Goal: Transaction & Acquisition: Purchase product/service

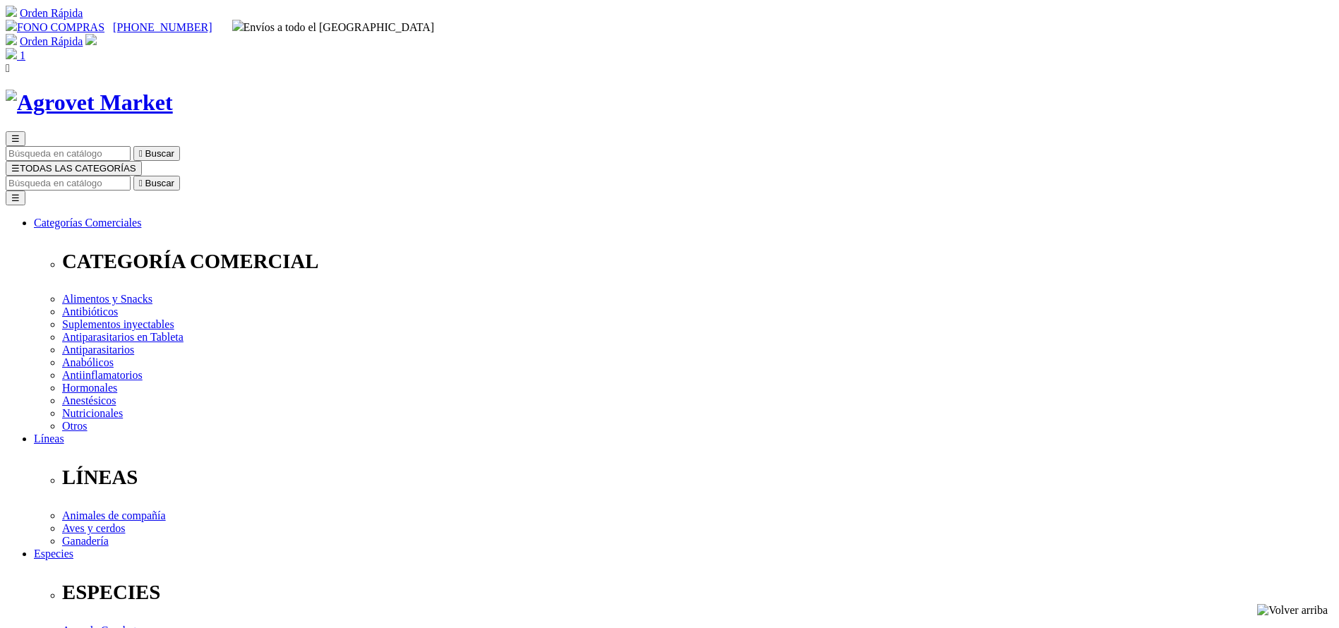
click at [131, 176] on input "Buscar" at bounding box center [68, 183] width 125 height 15
type input "CARNE"
click at [133, 176] on button " Buscar" at bounding box center [156, 183] width 47 height 15
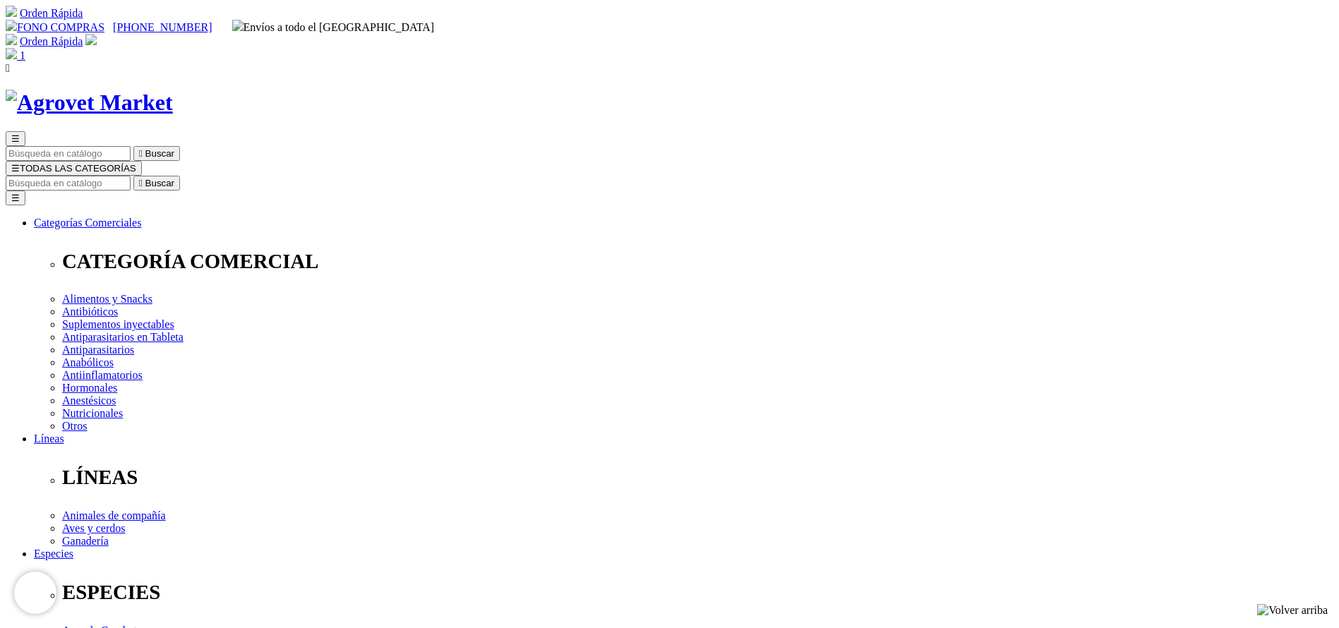
select select "404"
click at [131, 176] on input "Buscar" at bounding box center [68, 183] width 125 height 15
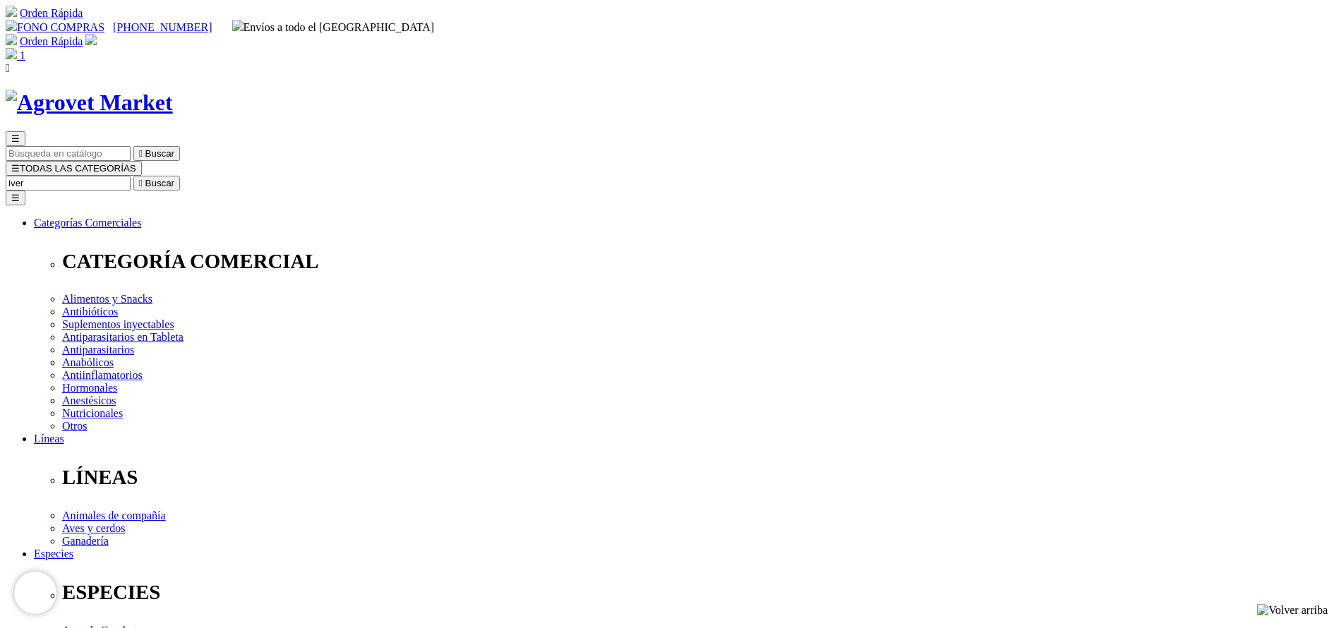
type input "iver"
click at [133, 176] on button " Buscar" at bounding box center [156, 183] width 47 height 15
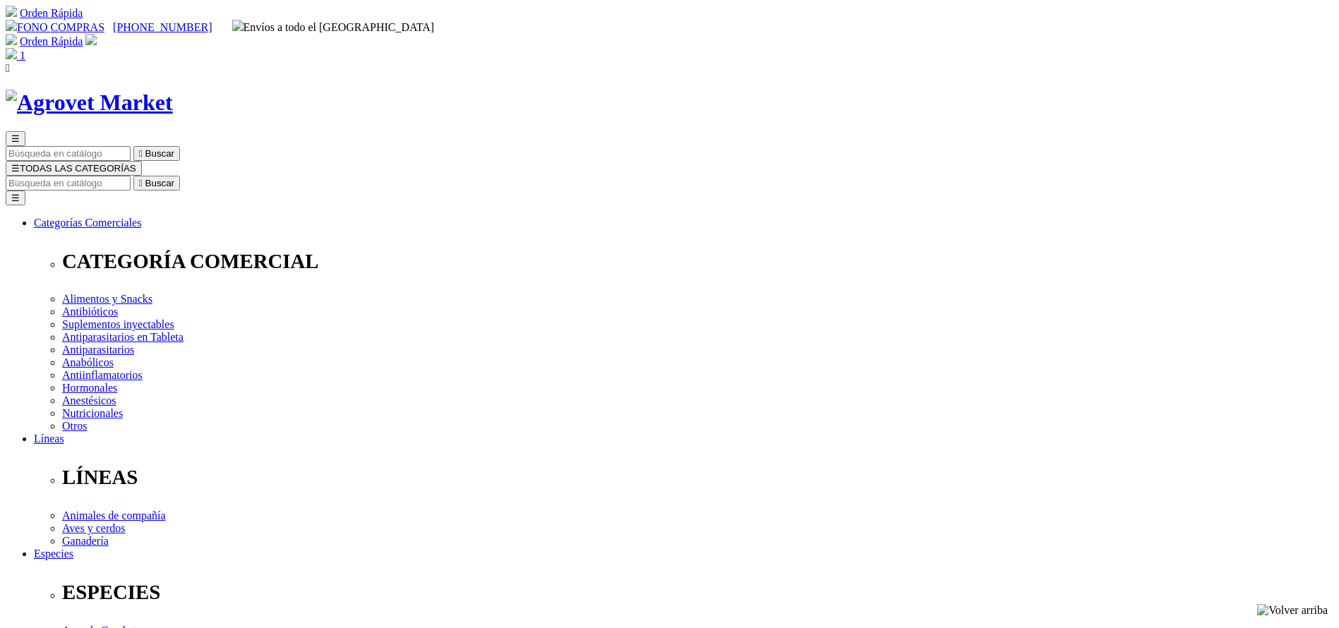
copy div "iverQuest® duo"
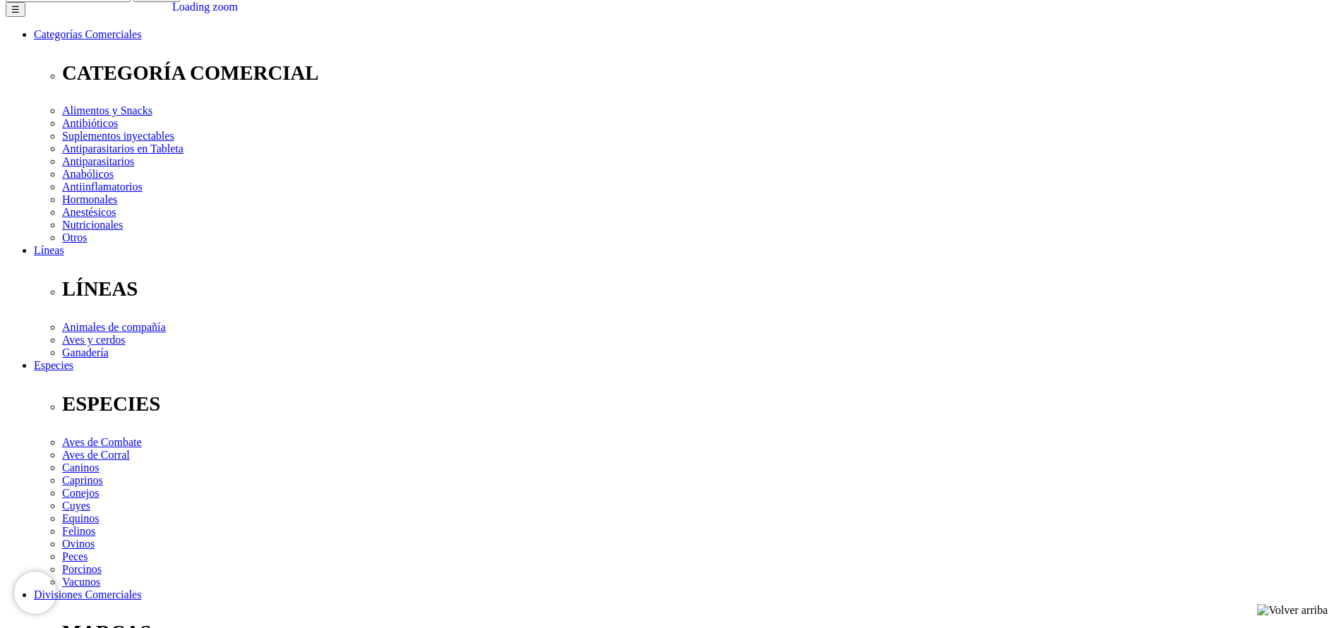
scroll to position [318, 0]
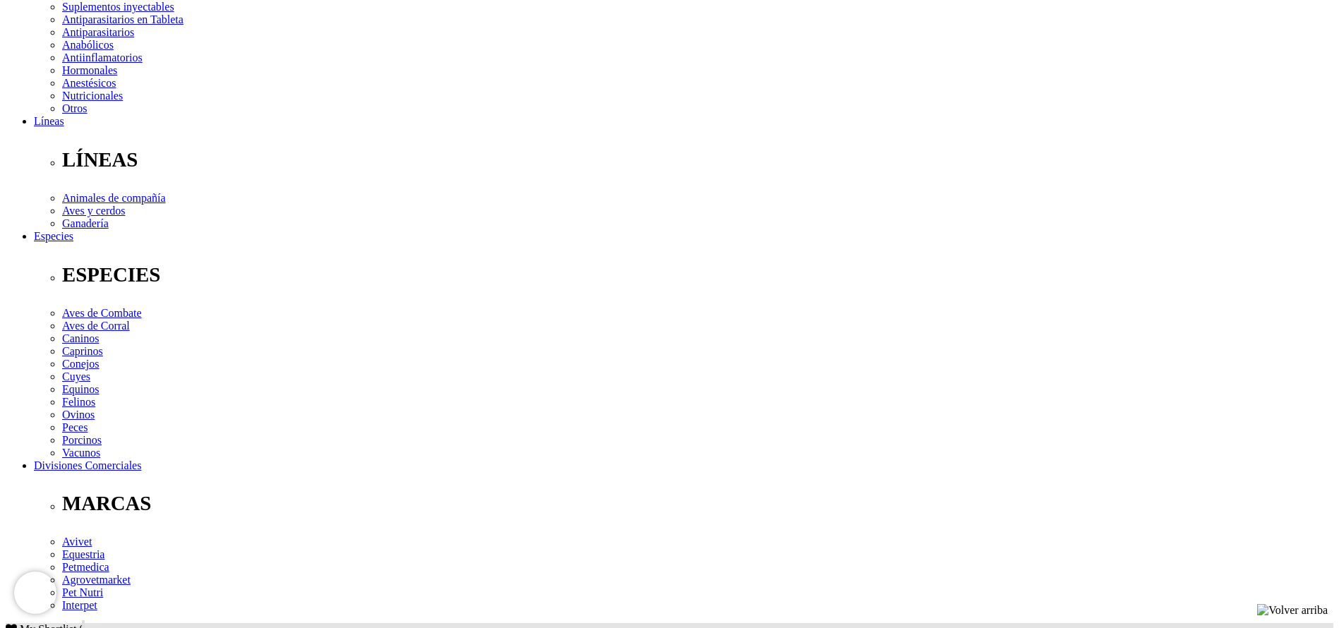
copy div "Endectocida de amplio espectro, efectivo en el control de parasitosis internas …"
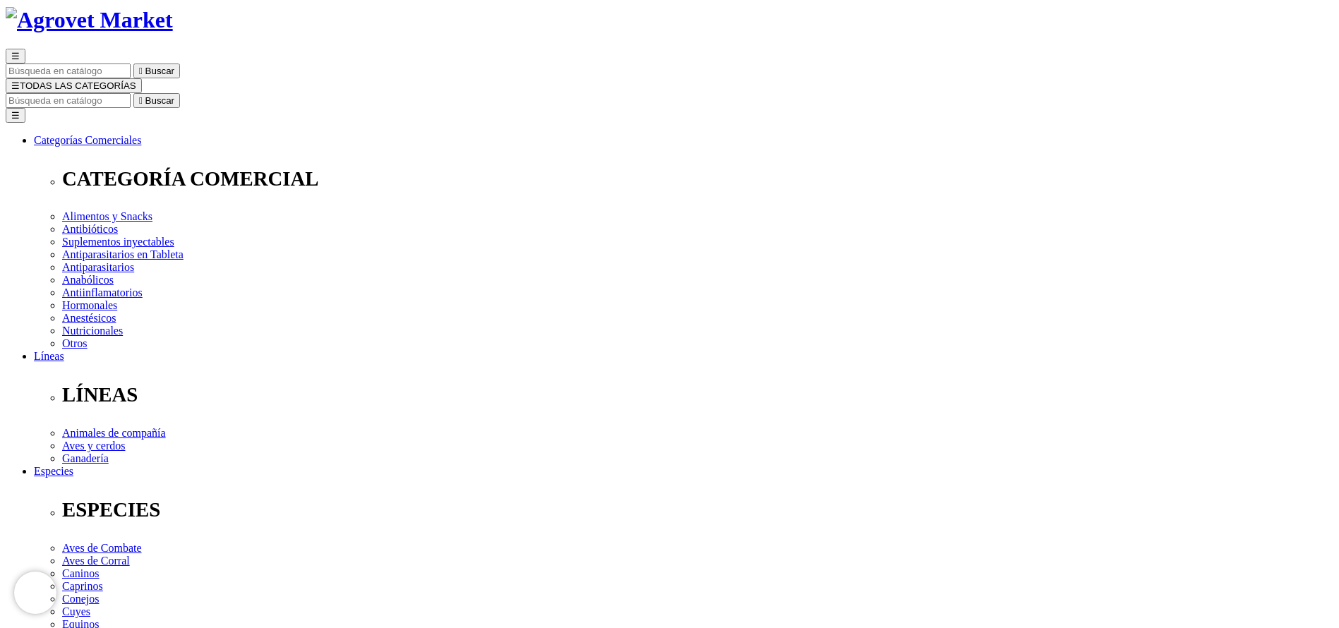
scroll to position [0, 0]
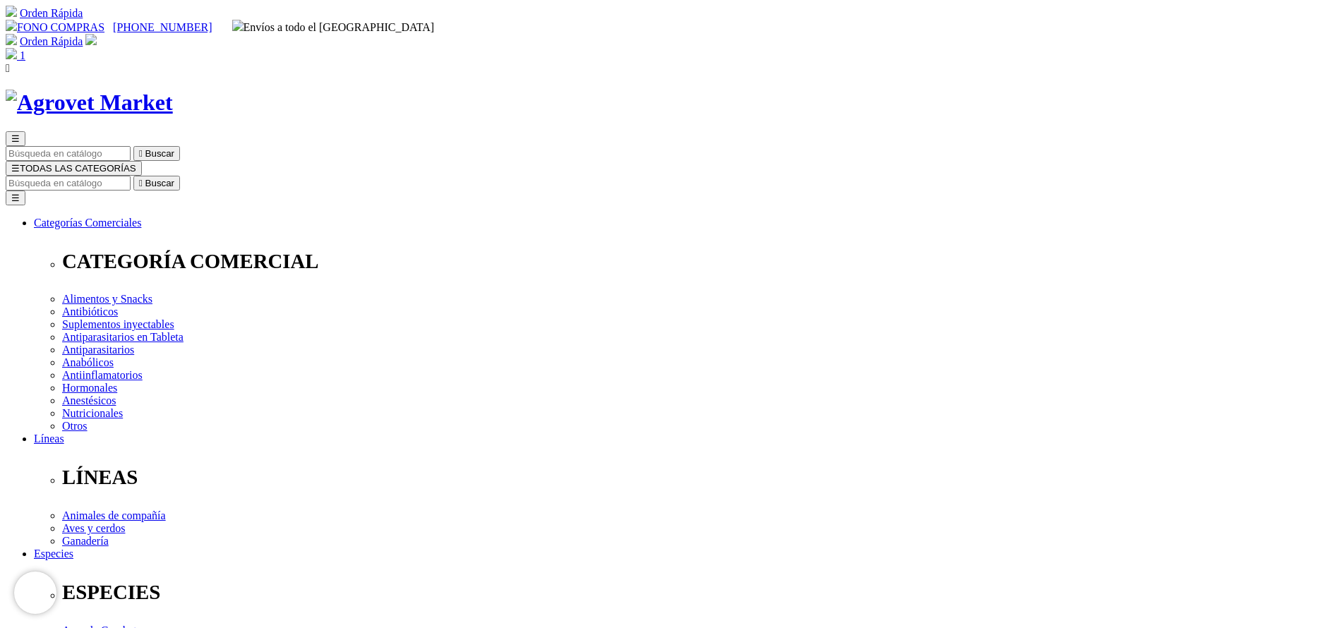
click at [131, 176] on input "Buscar" at bounding box center [68, 183] width 125 height 15
click at [133, 176] on button " Buscar" at bounding box center [156, 183] width 47 height 15
type input "triver"
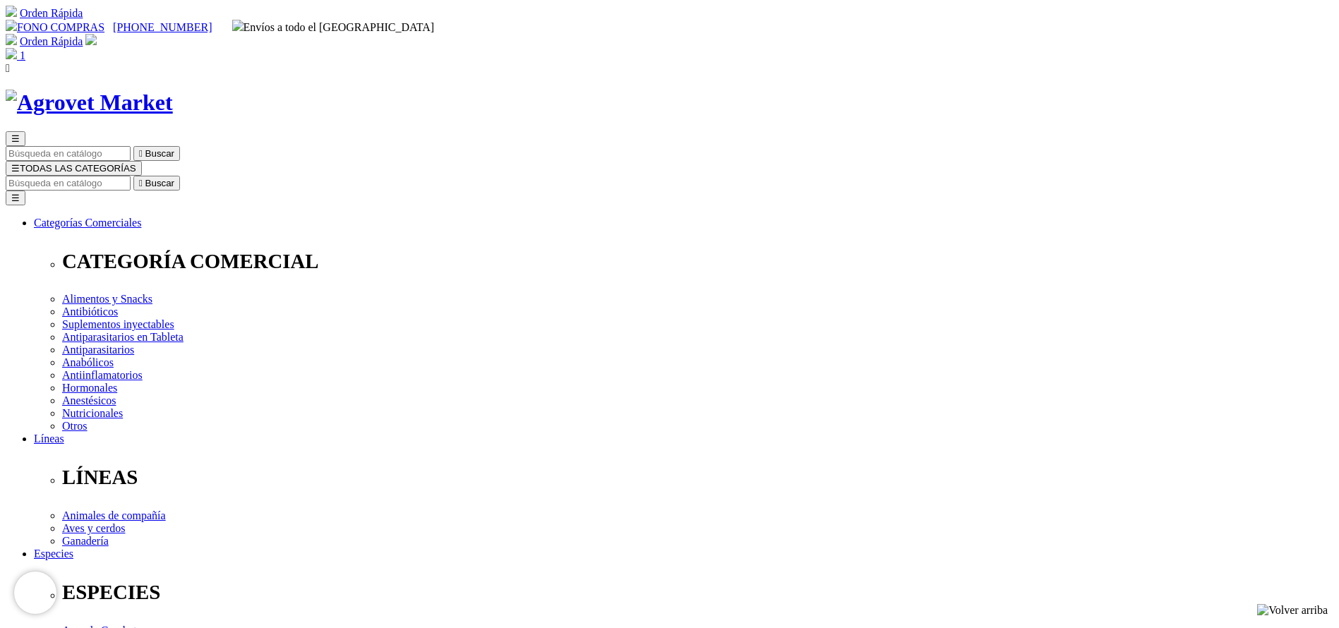
select select "36"
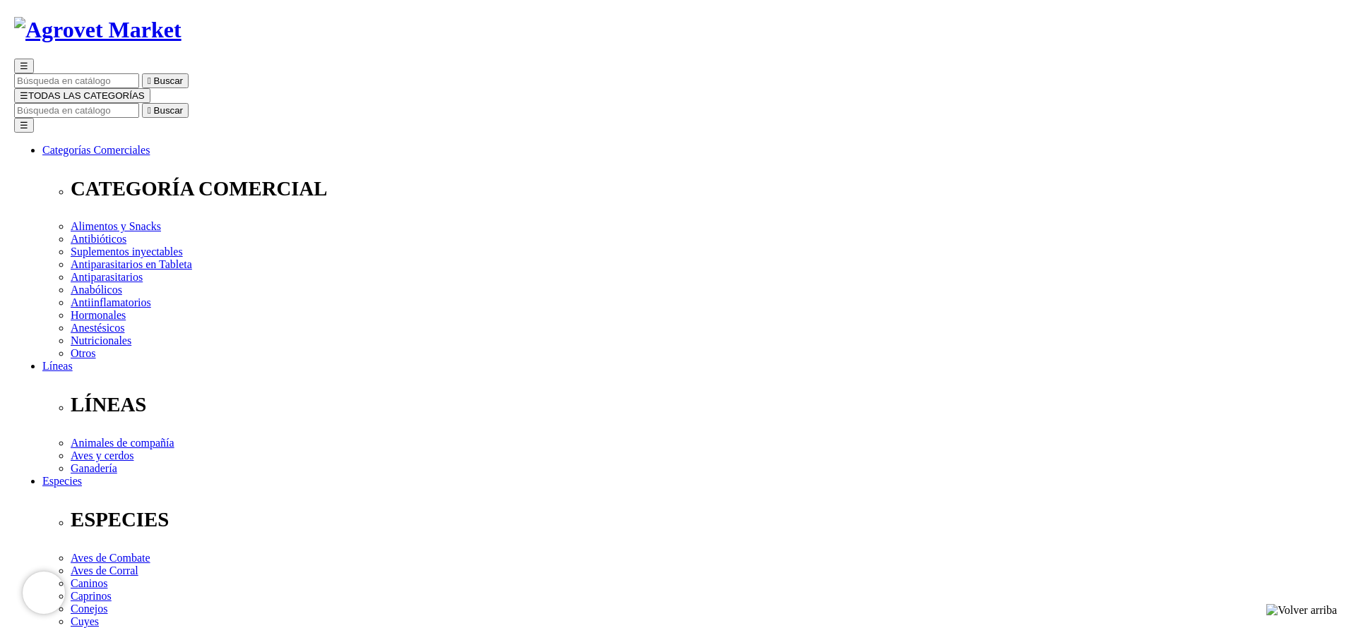
scroll to position [106, 0]
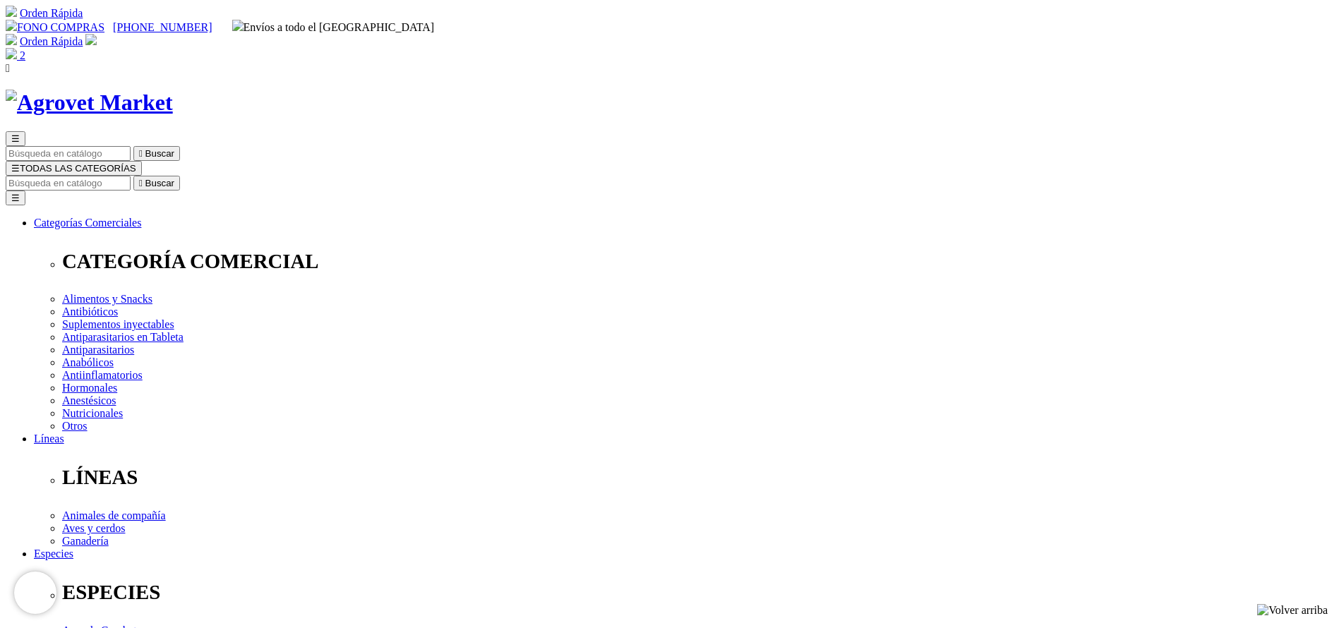
click at [131, 176] on input "Buscar" at bounding box center [68, 183] width 125 height 15
type input "alicuya"
click at [133, 176] on button " Buscar" at bounding box center [156, 183] width 47 height 15
click at [131, 176] on input "alicuya" at bounding box center [68, 183] width 125 height 15
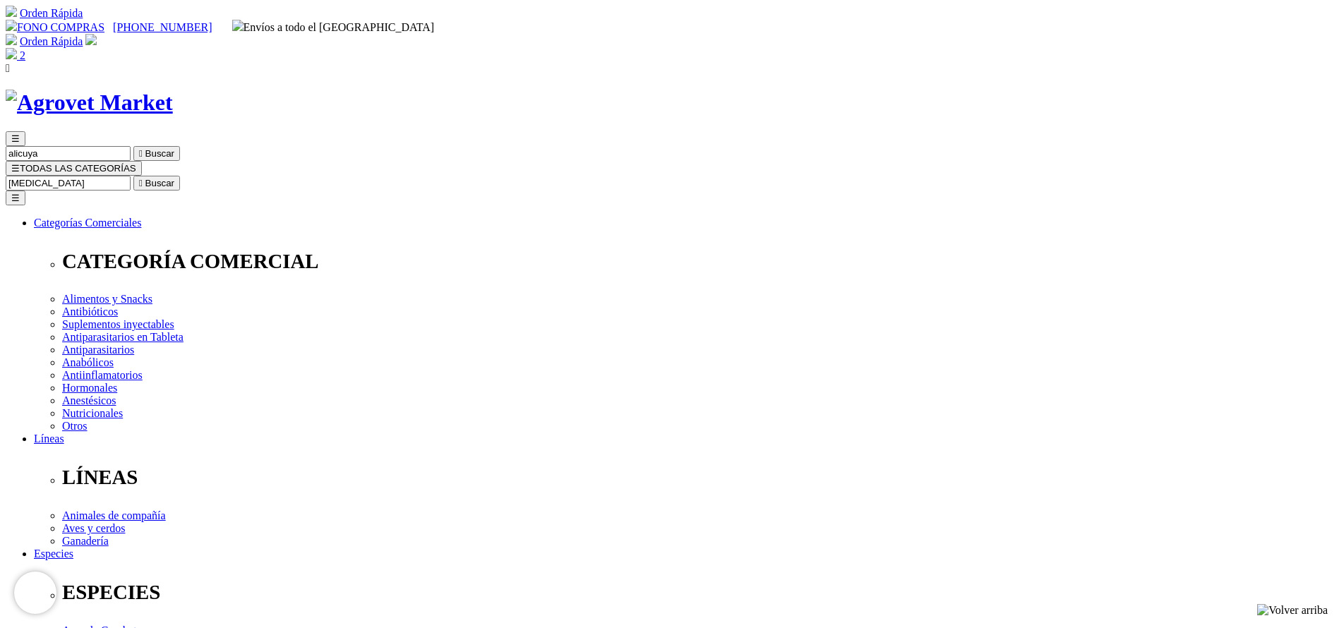
type input "[MEDICAL_DATA]"
click at [133, 176] on button " Buscar" at bounding box center [156, 183] width 47 height 15
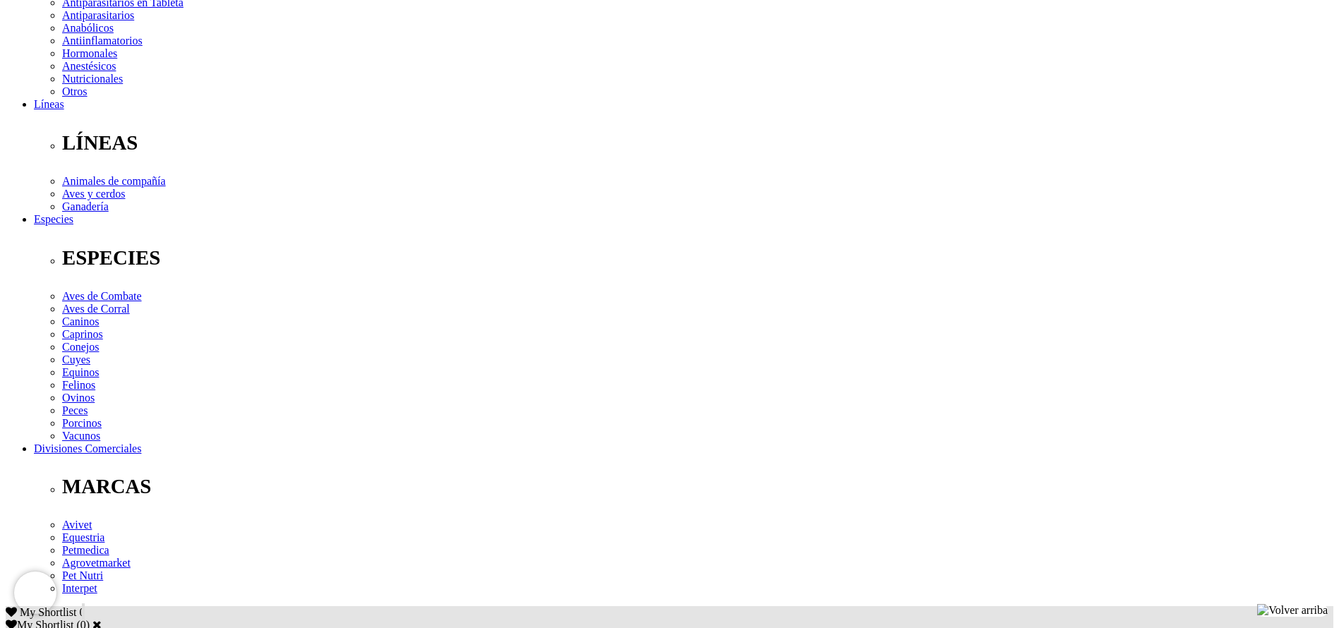
scroll to position [212, 0]
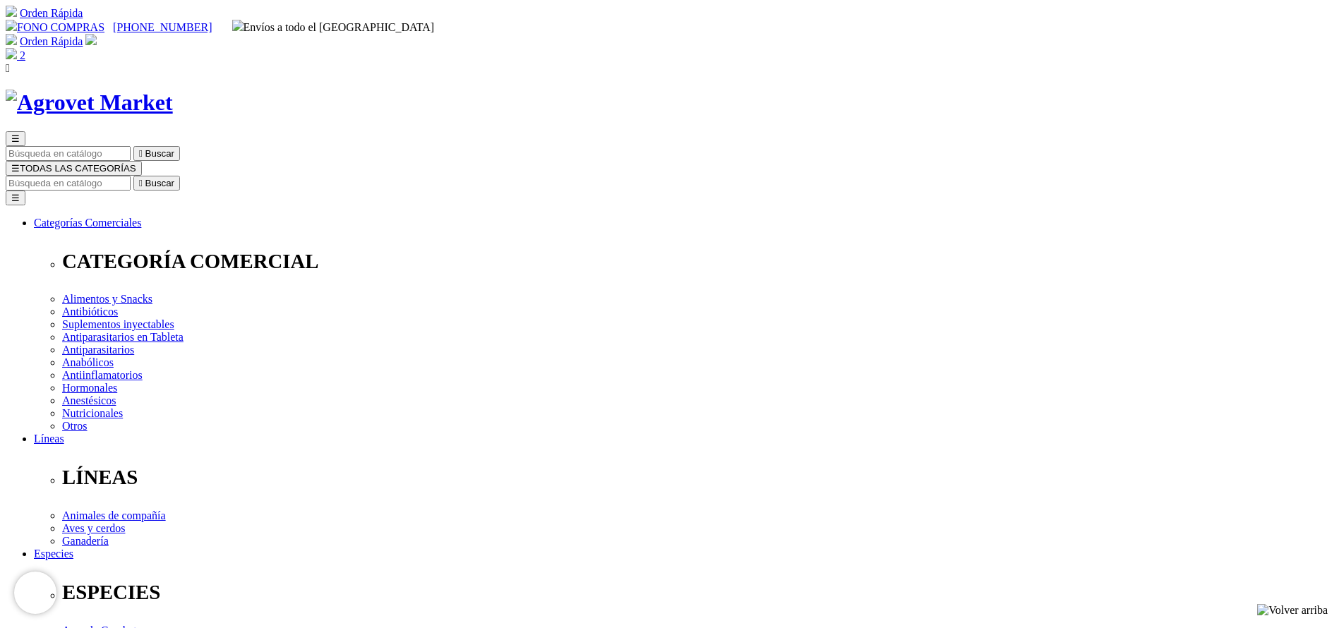
copy div "Nitronix® 34"
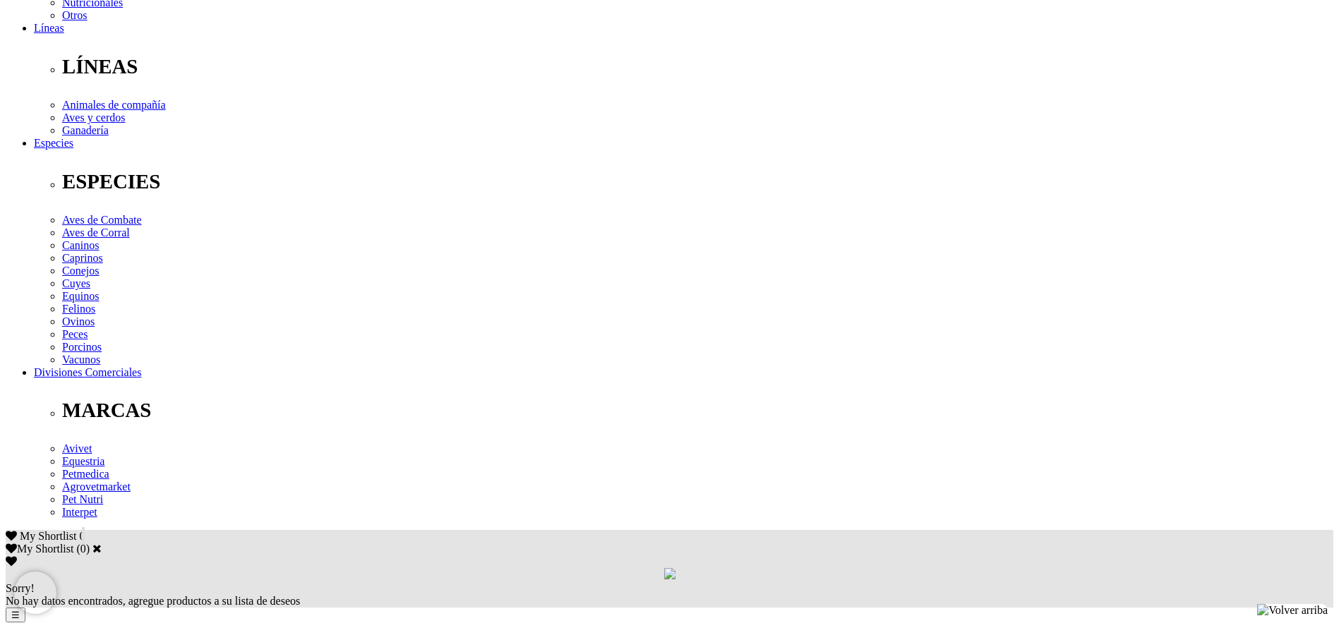
scroll to position [424, 0]
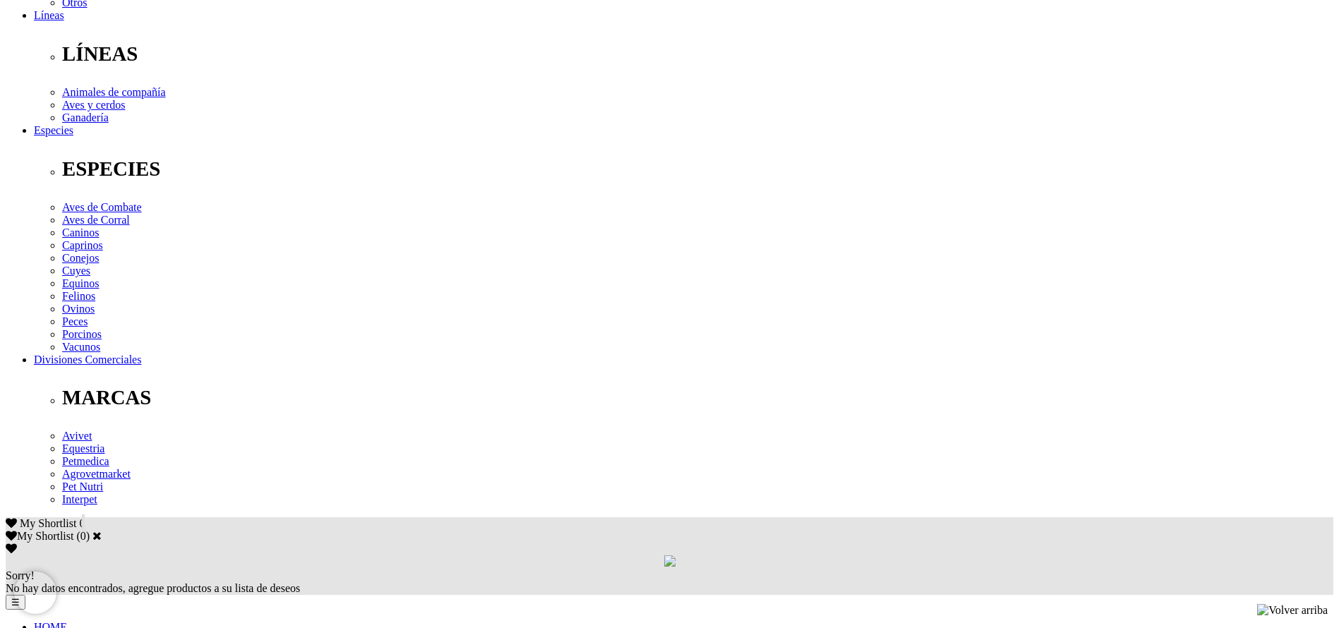
copy div "Para el tratamiento, control y profilaxis de parasitosis internas (producidas p…"
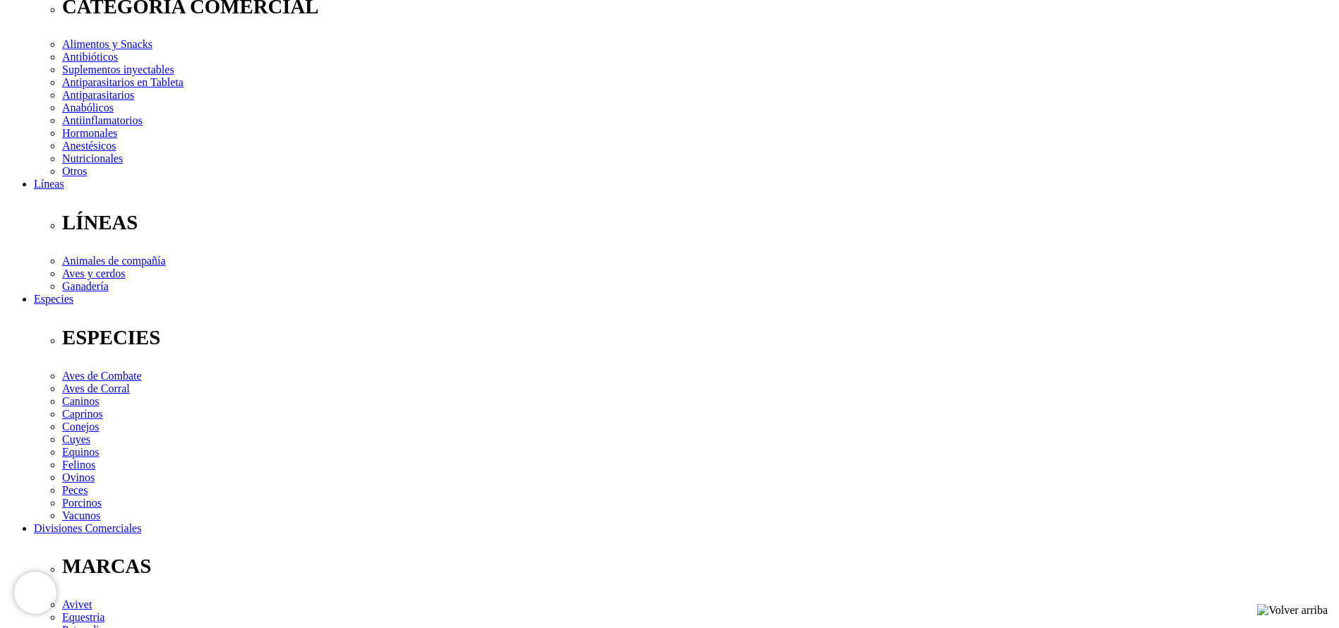
scroll to position [0, 0]
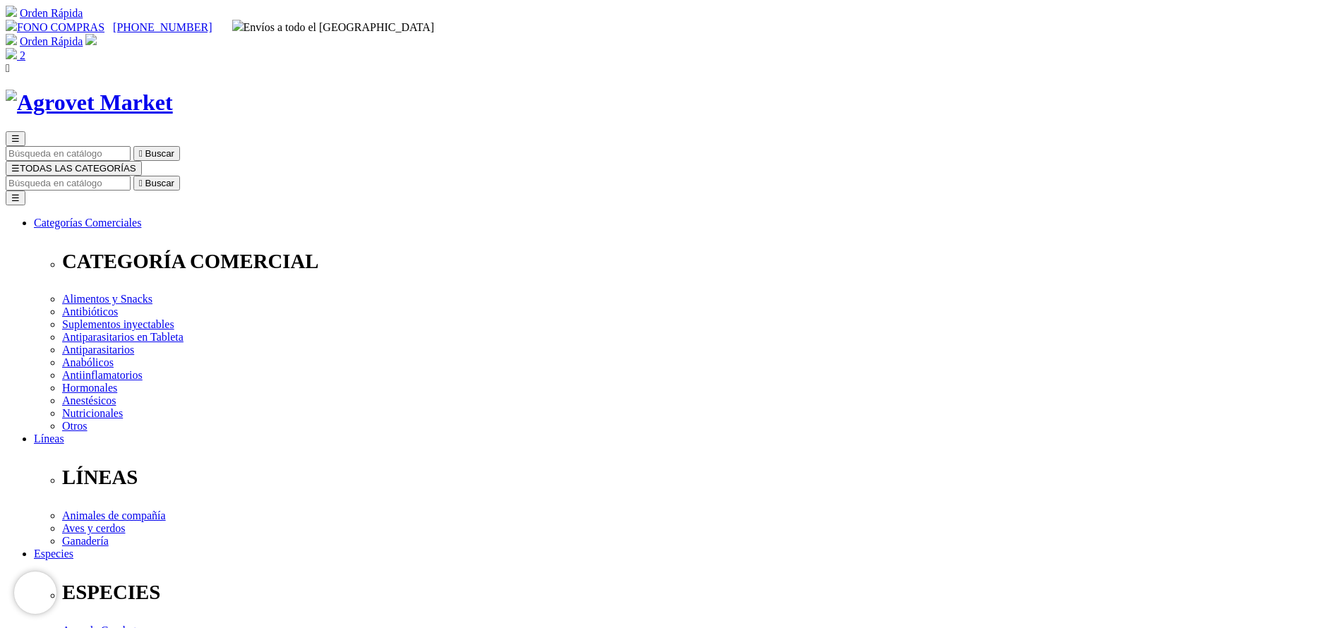
click at [131, 176] on input "Buscar" at bounding box center [68, 183] width 125 height 15
type input "probio"
click at [133, 176] on button " Buscar" at bounding box center [156, 183] width 47 height 15
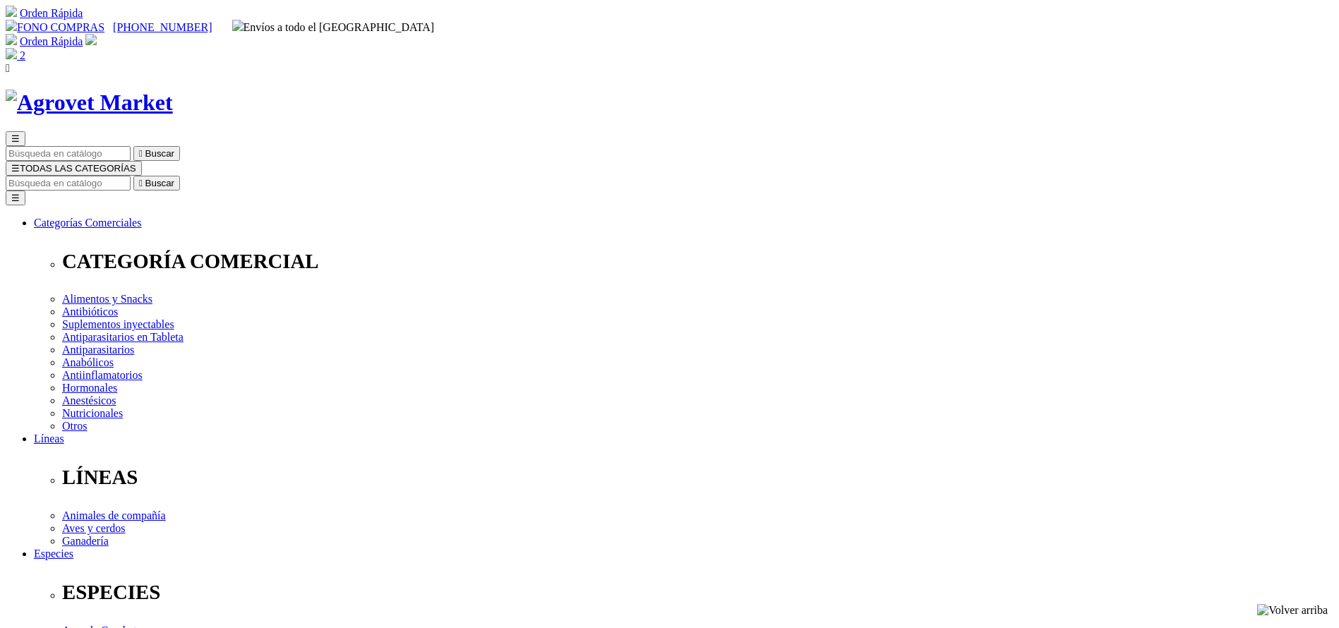
copy div "Probiolyte® WS"
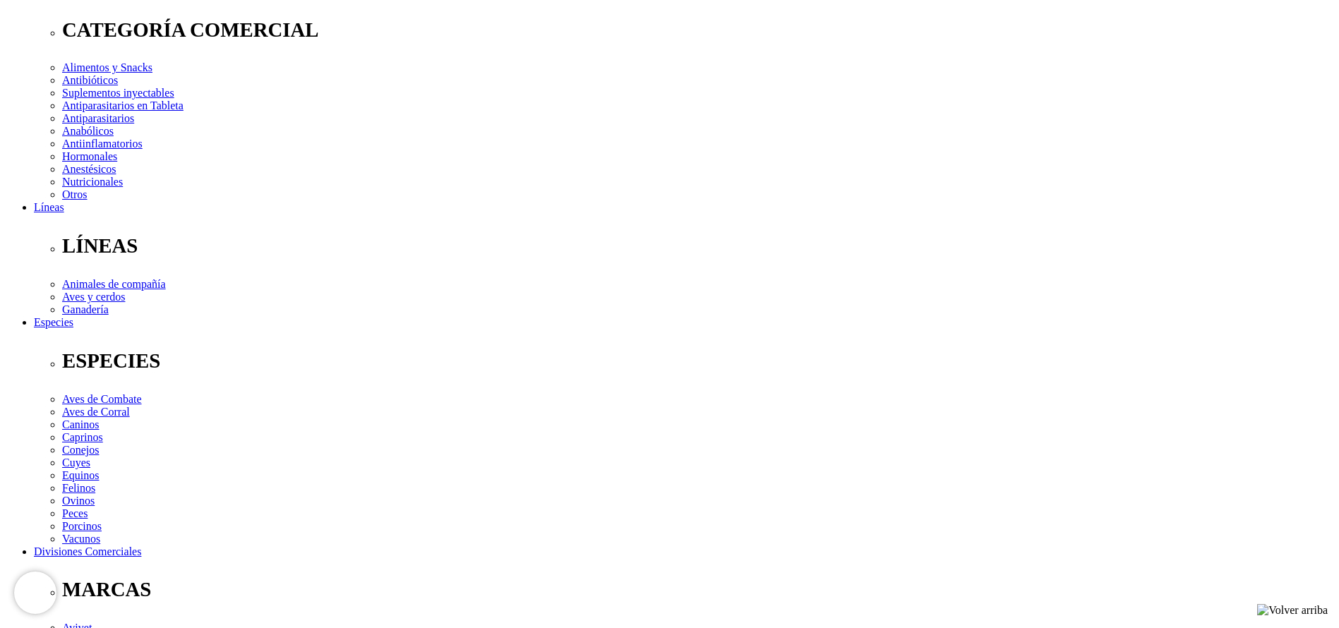
scroll to position [424, 0]
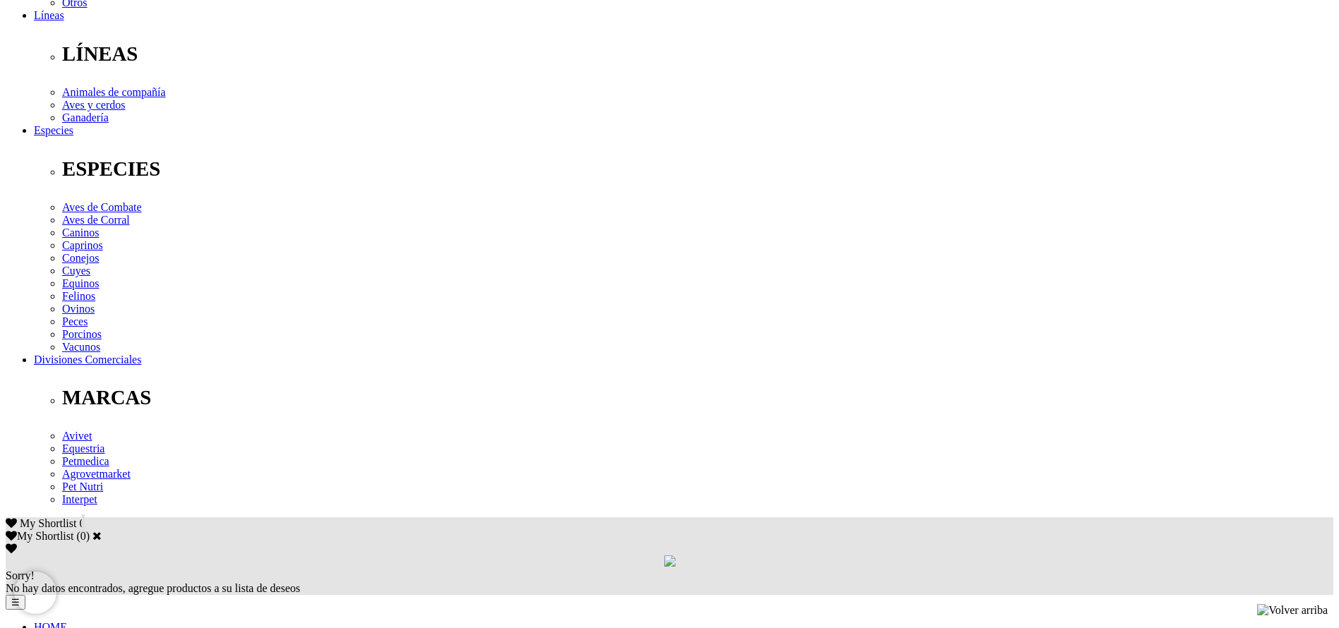
copy div "Suplemento nutricional optimizador de todas las funciones orgánicas, el crecimi…"
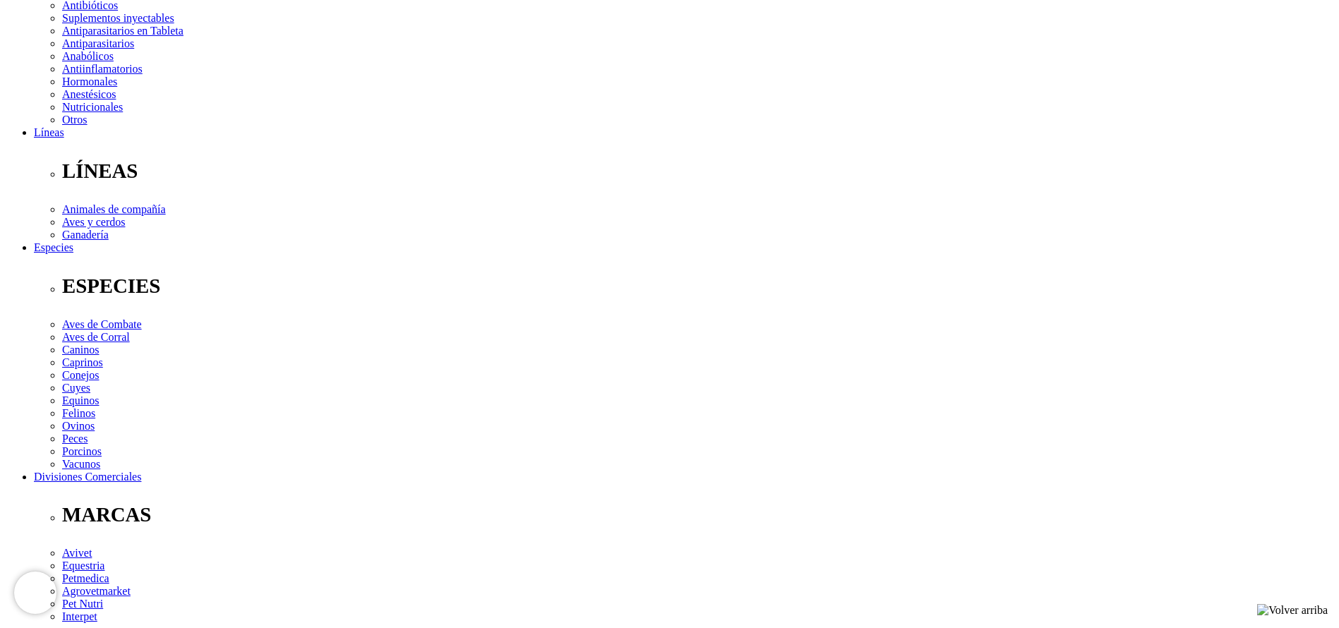
scroll to position [106, 0]
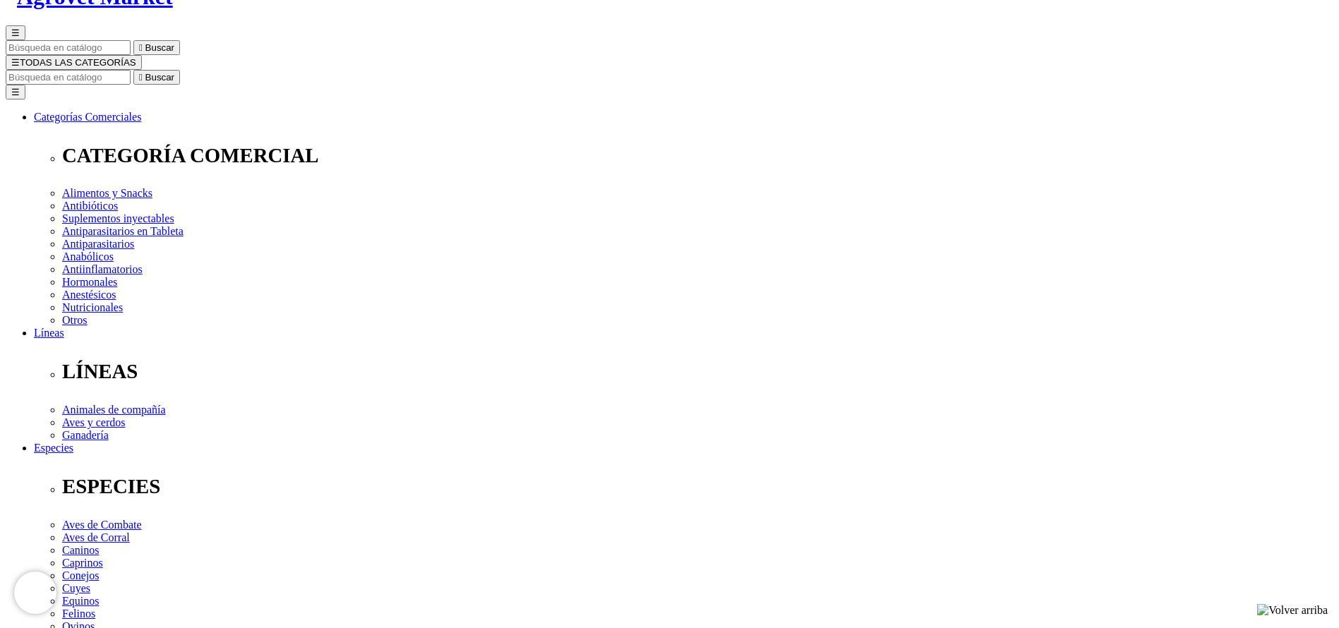
select select "19"
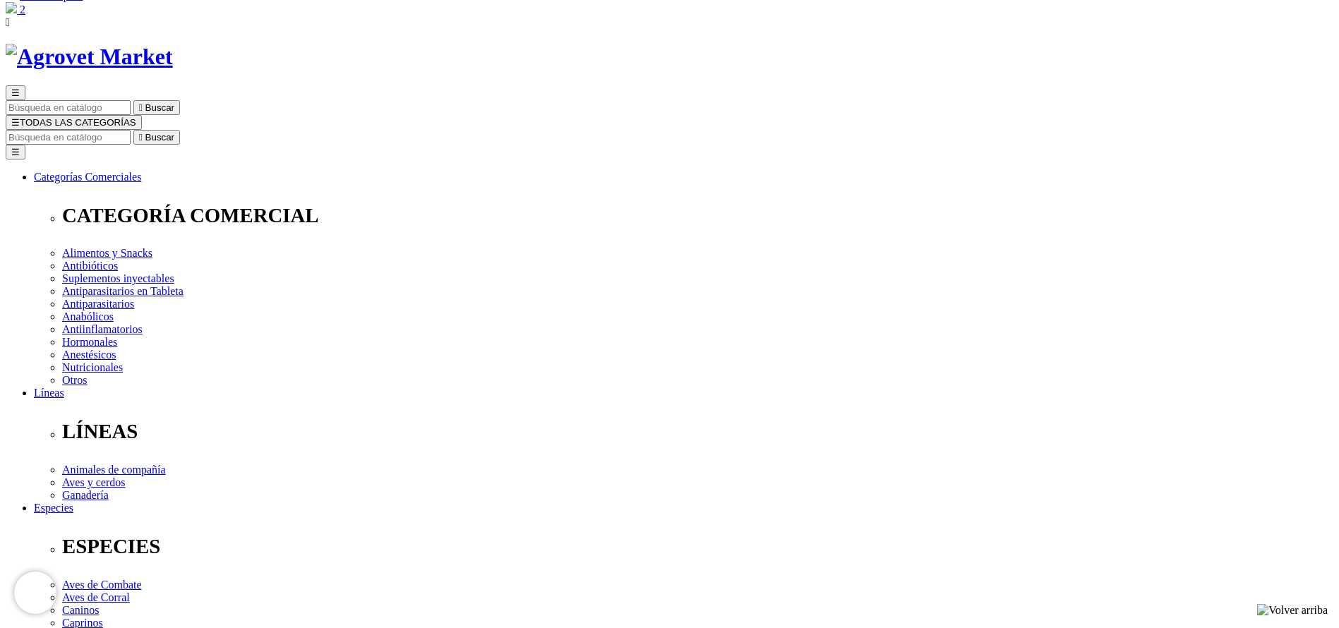
scroll to position [0, 0]
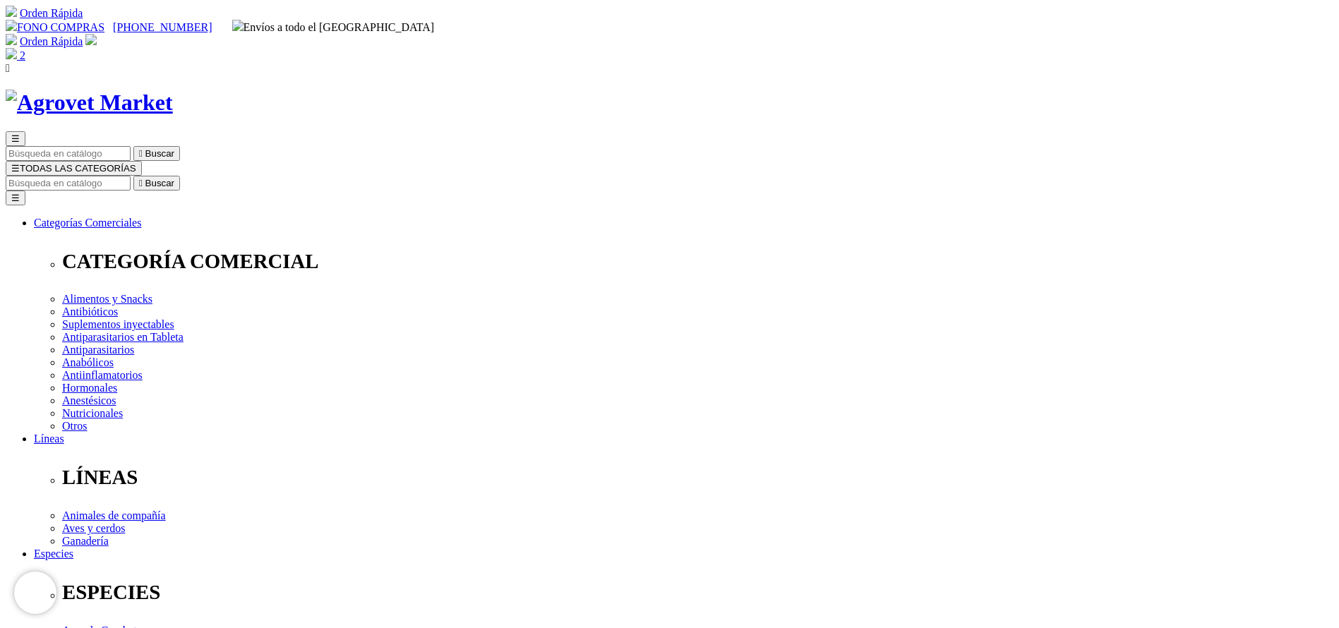
click at [131, 176] on input "Buscar" at bounding box center [68, 183] width 125 height 15
type input "vet"
click at [133, 176] on button " Buscar" at bounding box center [156, 183] width 47 height 15
click at [131, 176] on input "vet" at bounding box center [68, 183] width 125 height 15
type input "vetoni"
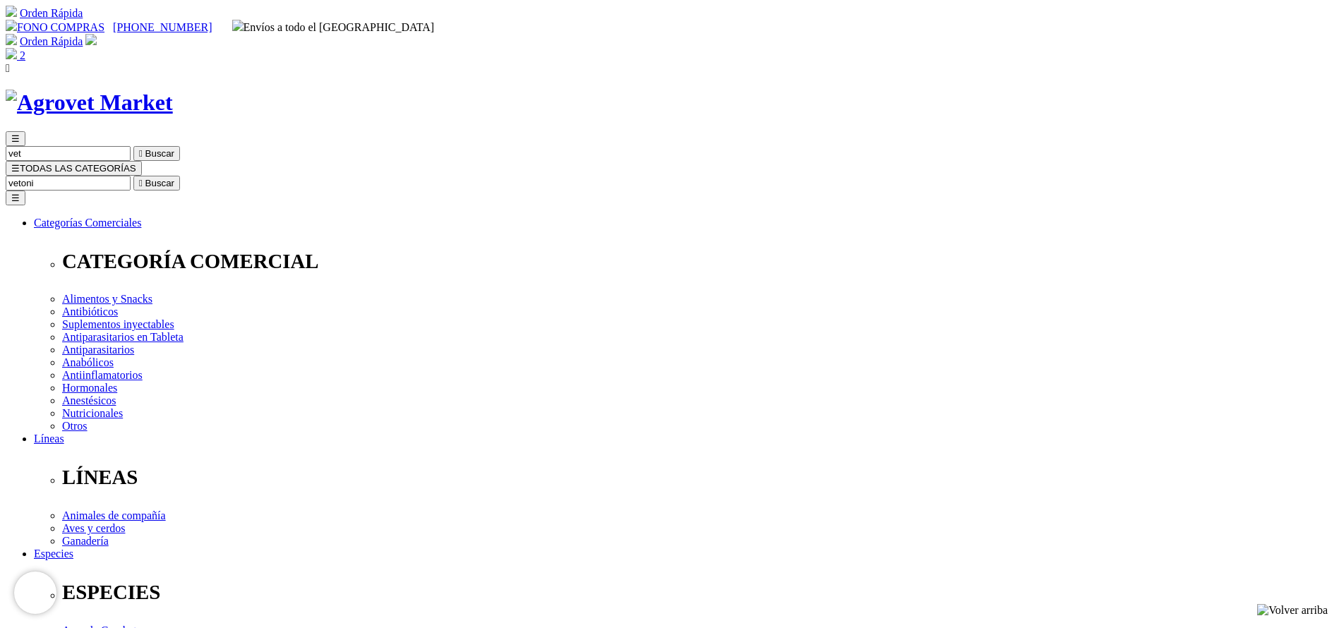
click at [133, 176] on button " Buscar" at bounding box center [156, 183] width 47 height 15
select select "36"
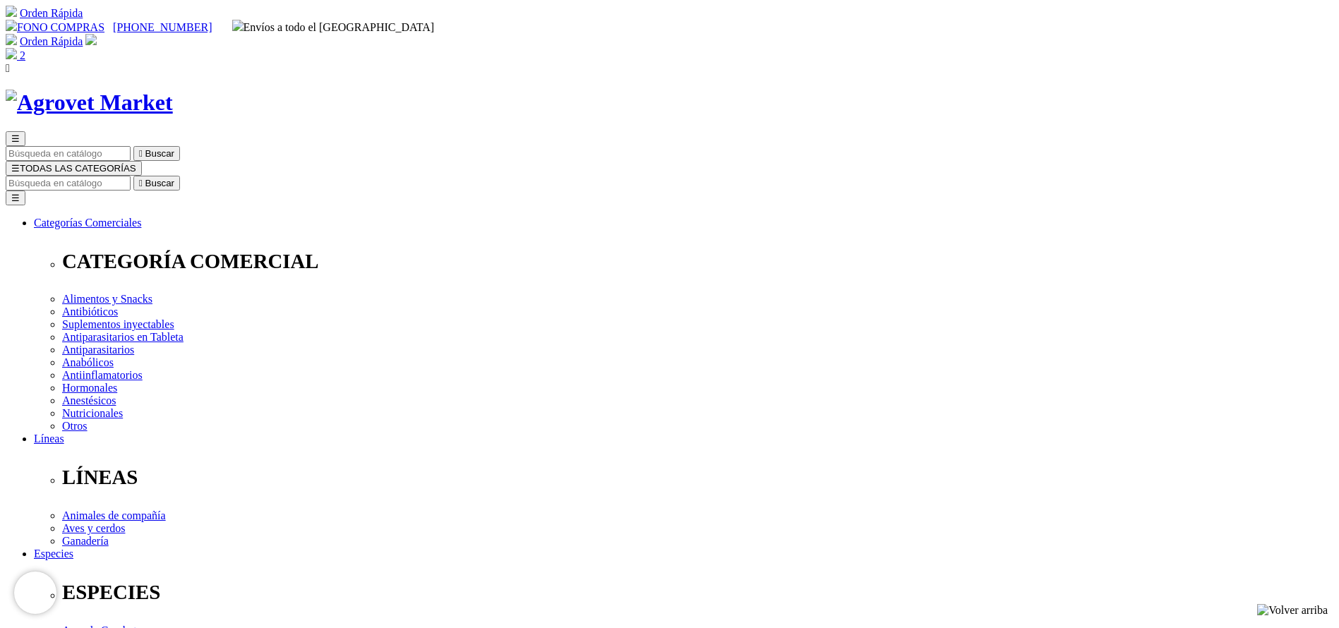
select select "36"
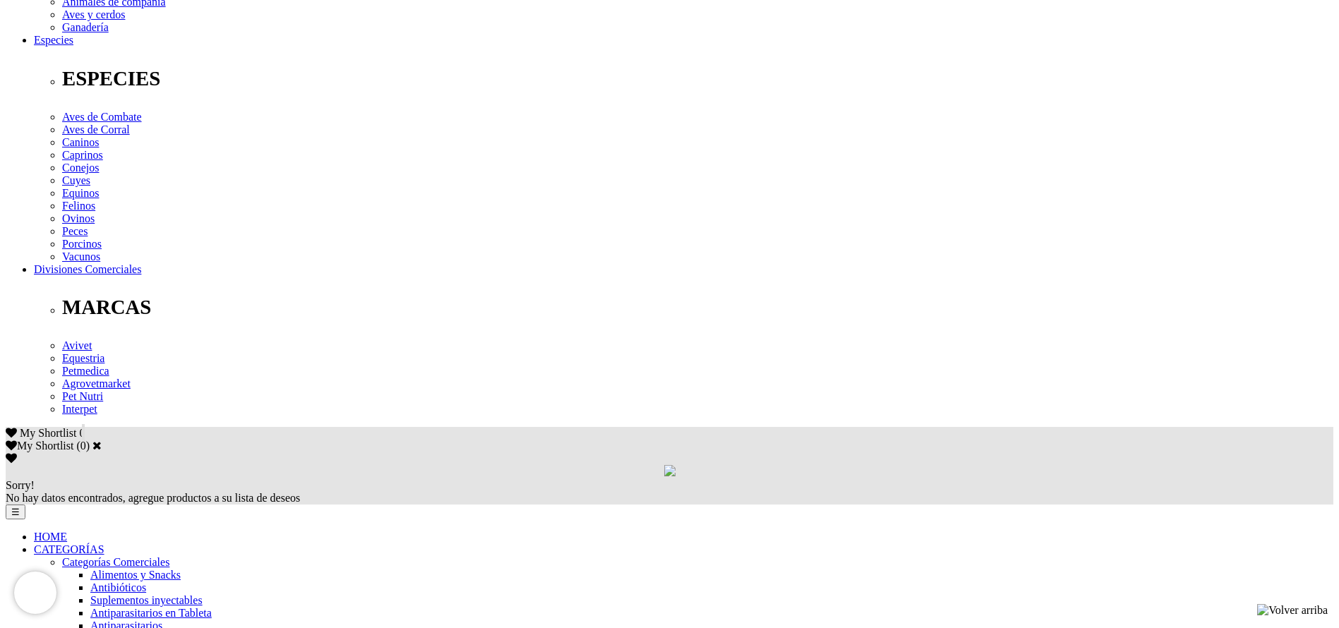
scroll to position [530, 0]
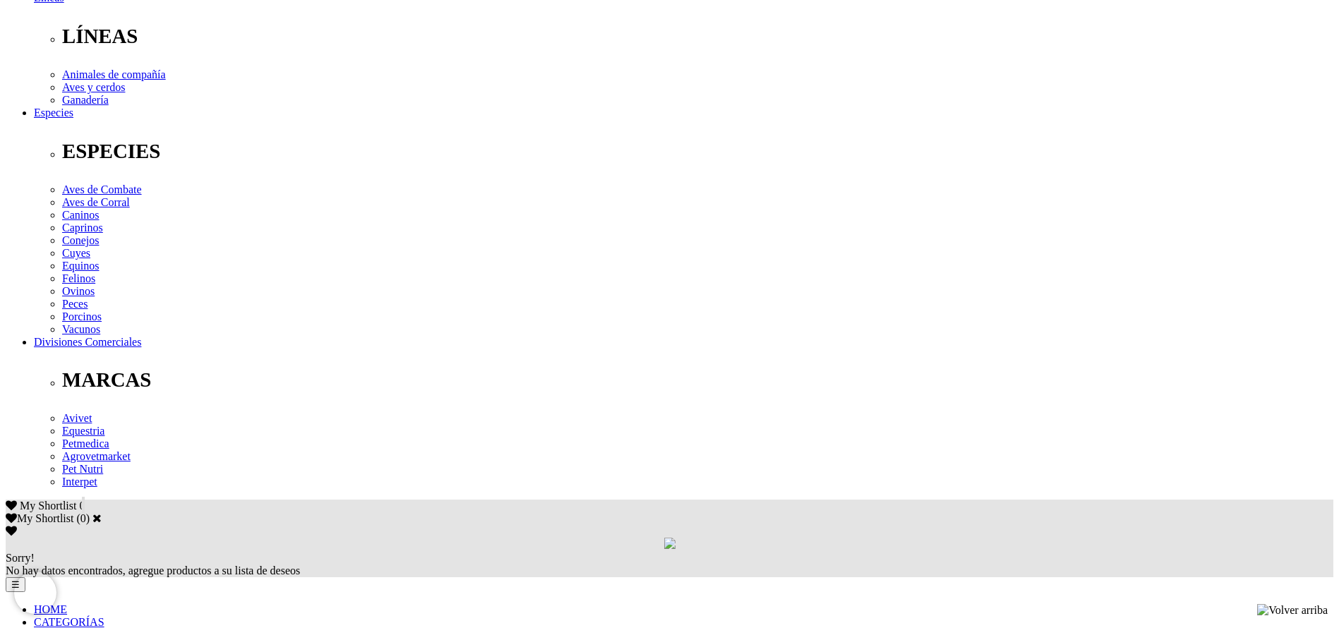
scroll to position [318, 0]
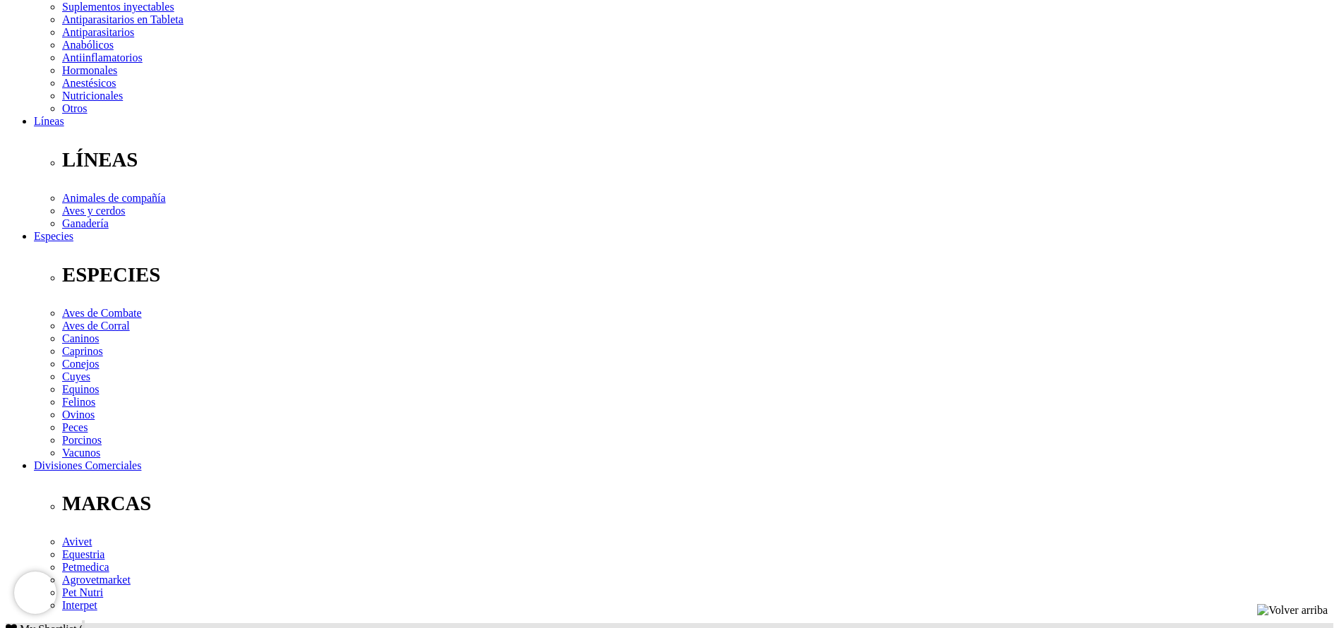
radio input "true"
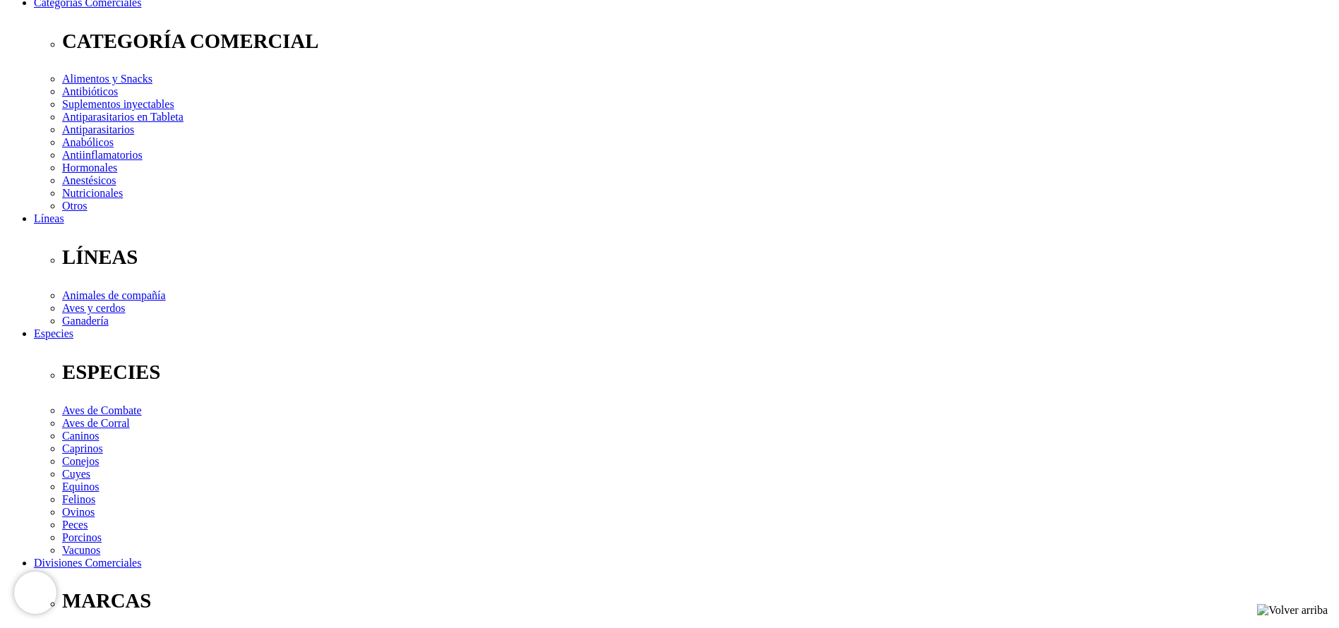
scroll to position [212, 0]
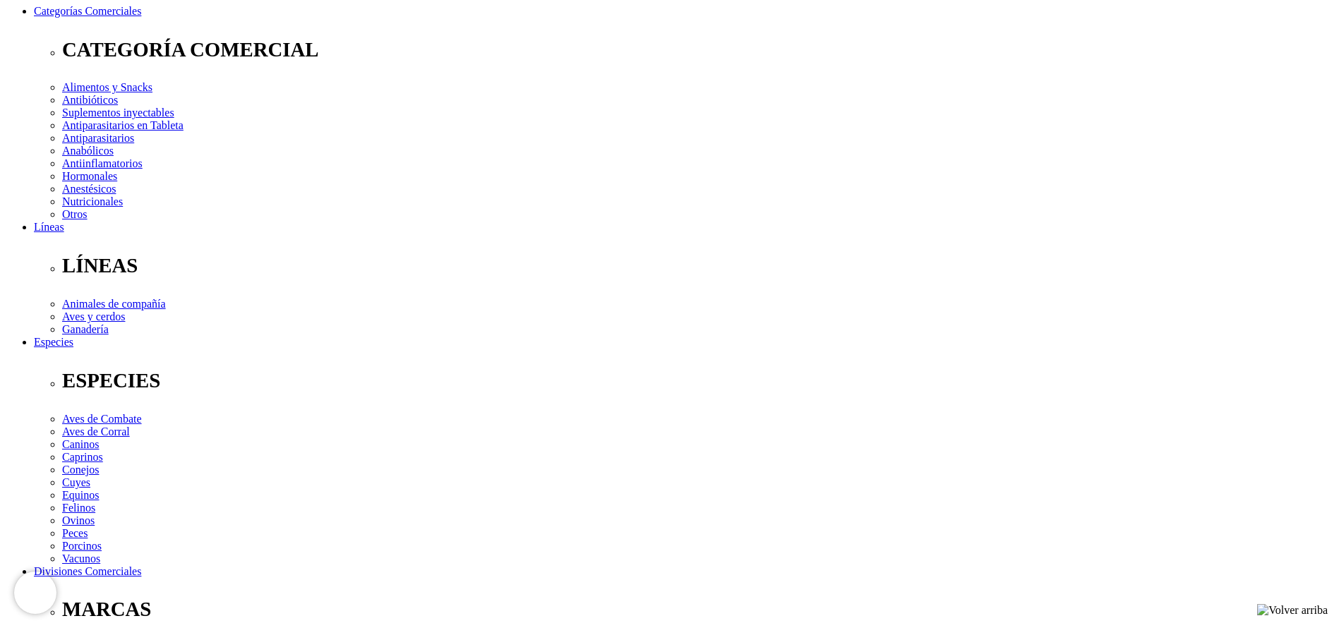
select select "37"
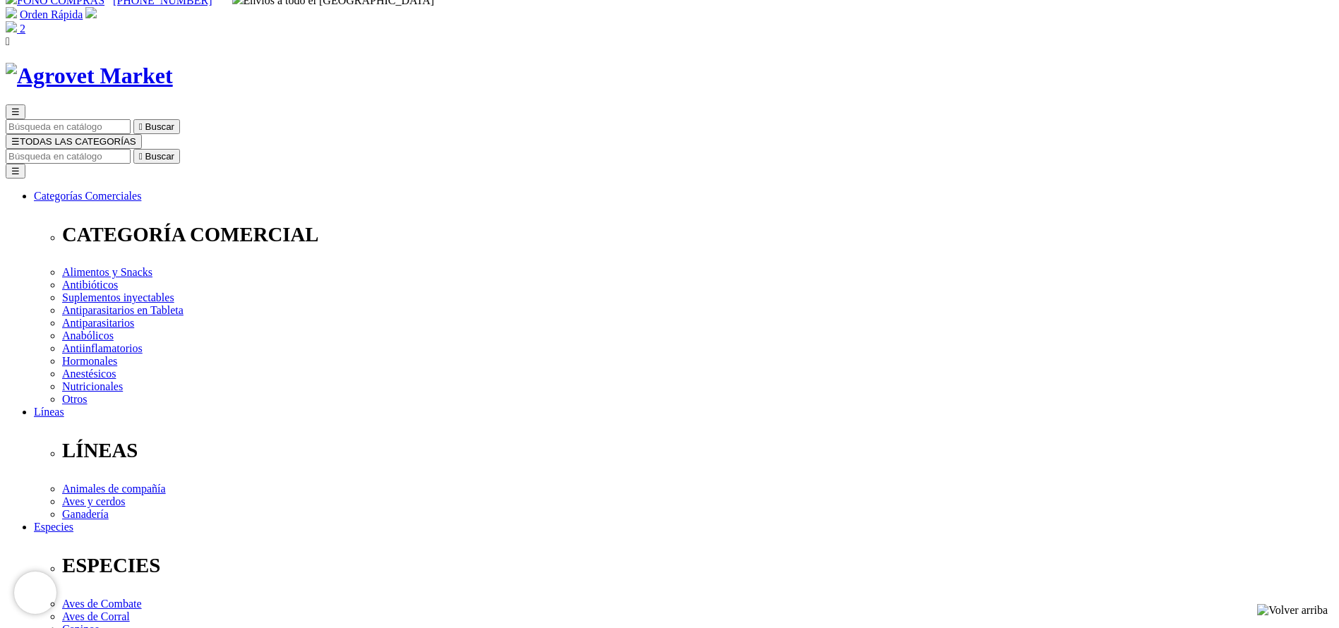
scroll to position [0, 0]
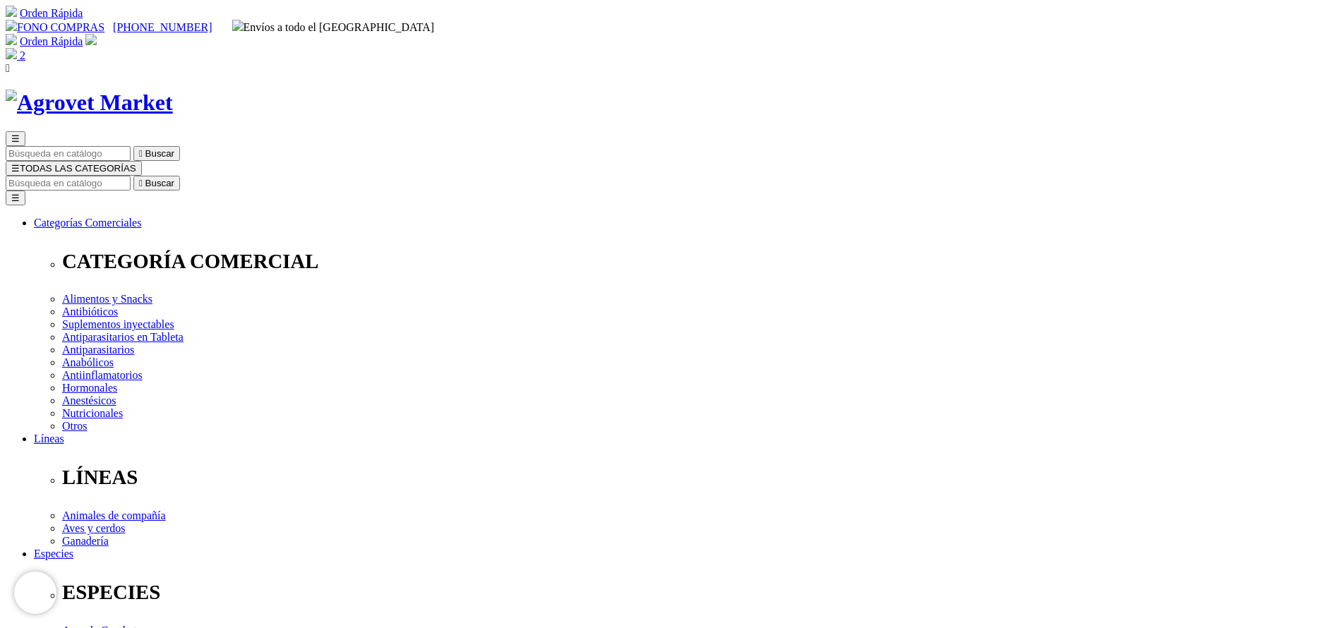
click at [131, 176] on input "Buscar" at bounding box center [68, 183] width 125 height 15
type input "gallo"
click at [214, 176] on button " Buscar" at bounding box center [237, 183] width 47 height 15
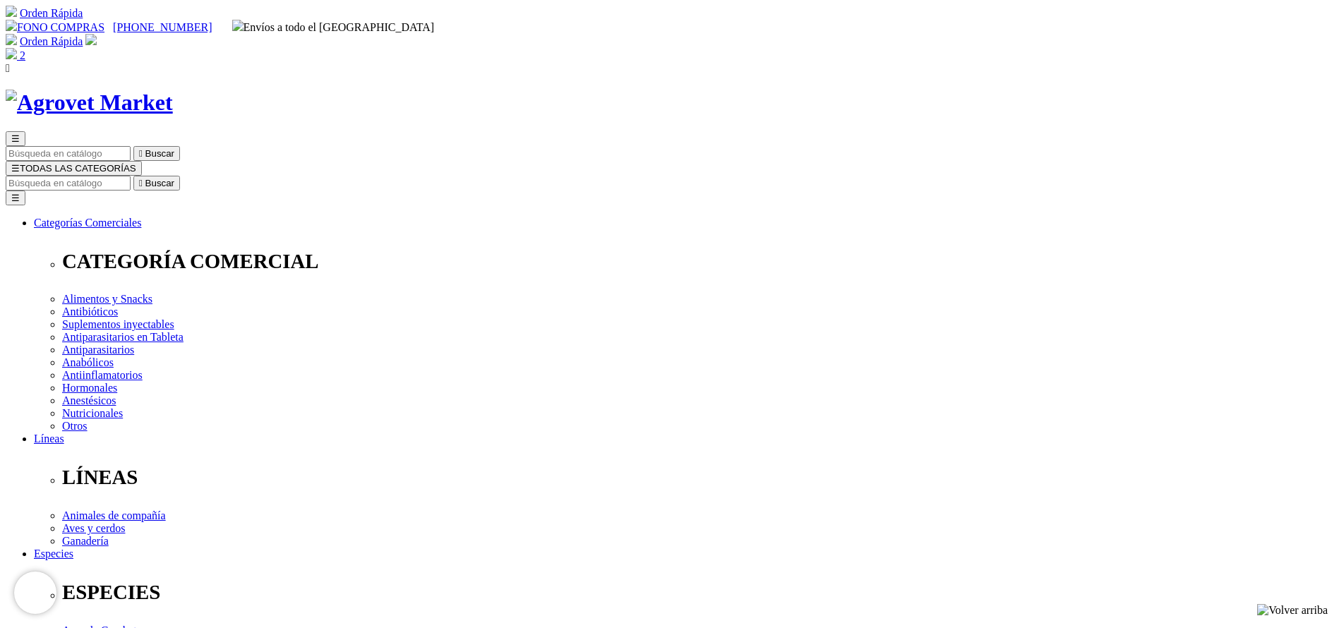
select select "72"
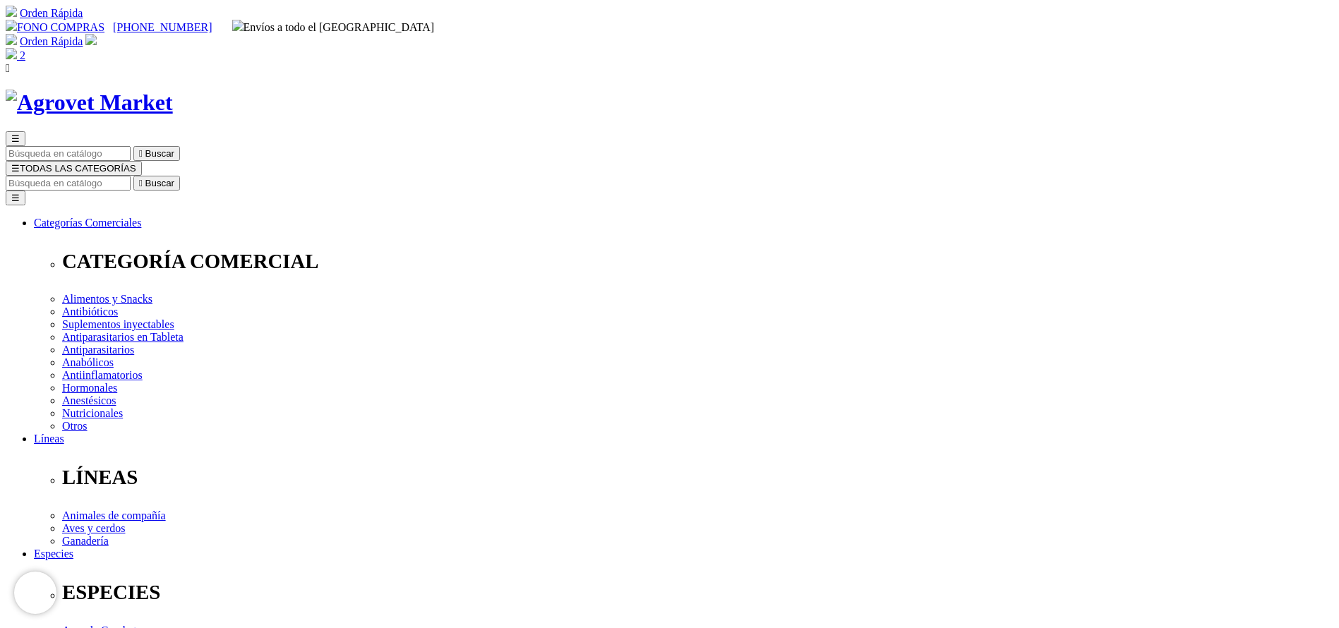
click at [131, 176] on input "Buscar" at bounding box center [68, 183] width 125 height 15
type input "trive"
click at [133, 176] on button " Buscar" at bounding box center [156, 183] width 47 height 15
click at [131, 176] on input "Buscar" at bounding box center [68, 183] width 125 height 15
type input "artro"
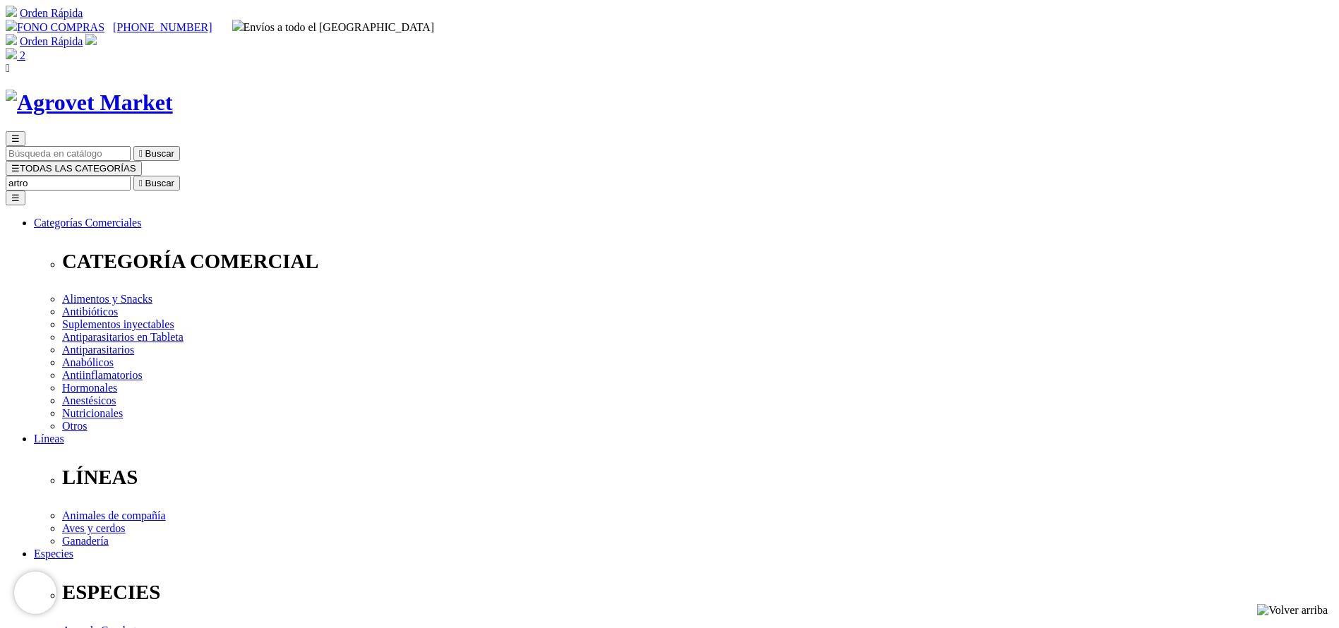
click at [133, 176] on button " Buscar" at bounding box center [156, 183] width 47 height 15
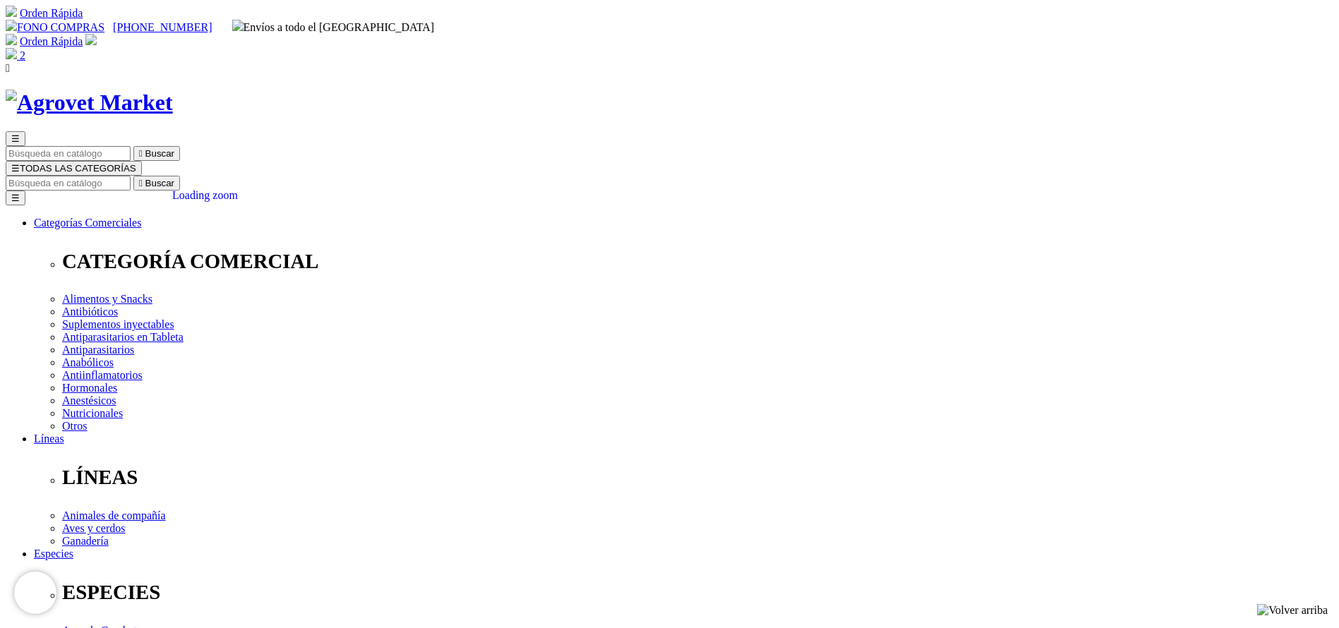
copy div "Artrosamine®"
click at [173, 90] on img at bounding box center [89, 103] width 167 height 26
click at [131, 176] on input "Buscar" at bounding box center [68, 183] width 125 height 15
type input "panau"
click at [133, 176] on button " Buscar" at bounding box center [156, 183] width 47 height 15
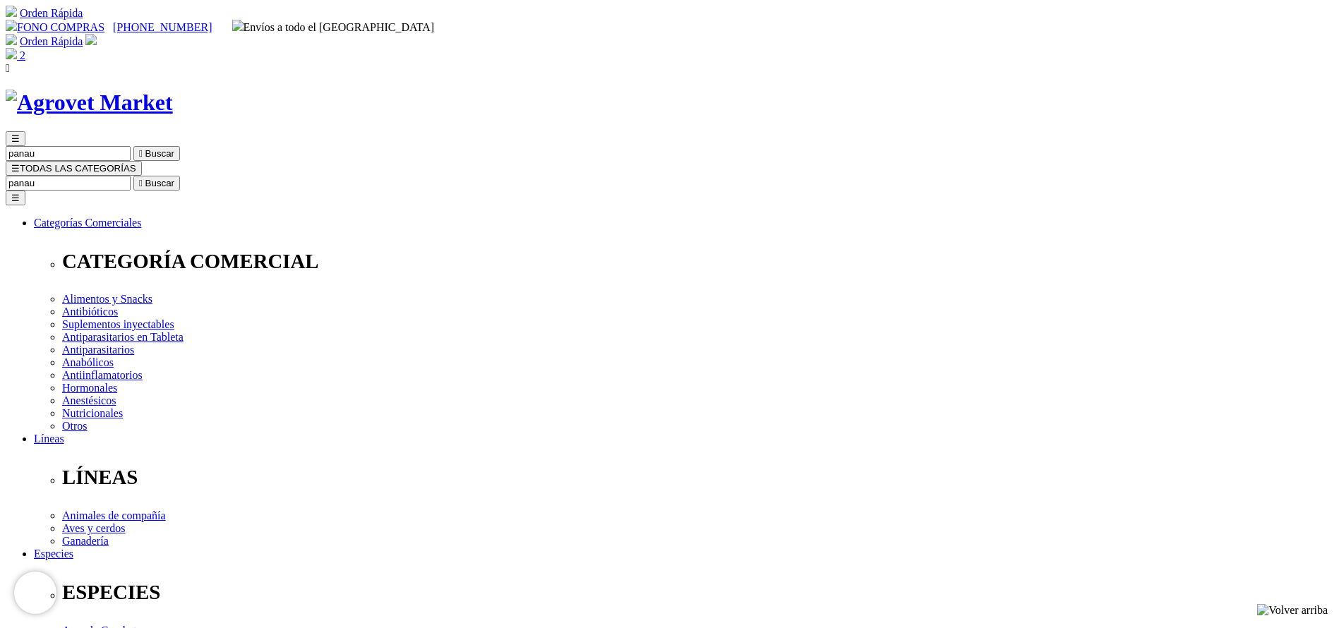
click at [131, 176] on input "panau" at bounding box center [68, 183] width 125 height 15
type input "xealemc"
click at [133, 176] on button " Buscar" at bounding box center [156, 183] width 47 height 15
type input "xelamec"
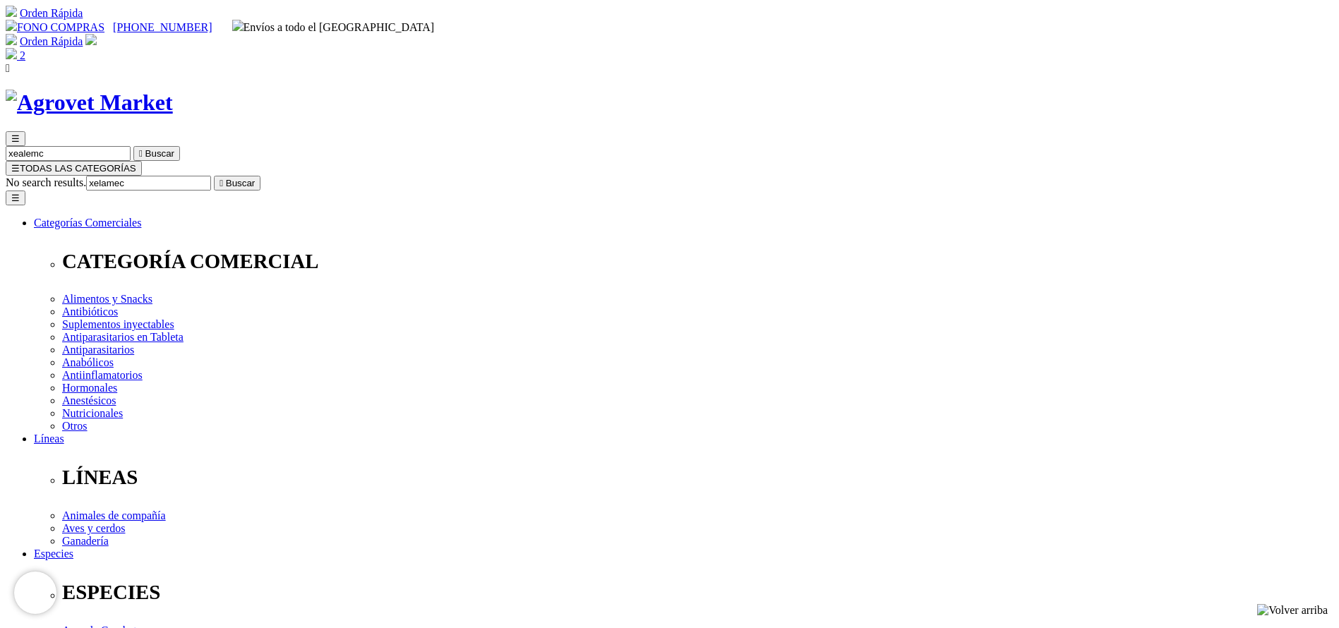
click at [214, 176] on button " Buscar" at bounding box center [237, 183] width 47 height 15
click at [131, 176] on input "xelamec" at bounding box center [68, 183] width 125 height 15
type input "panau"
click at [133, 176] on button " Buscar" at bounding box center [156, 183] width 47 height 15
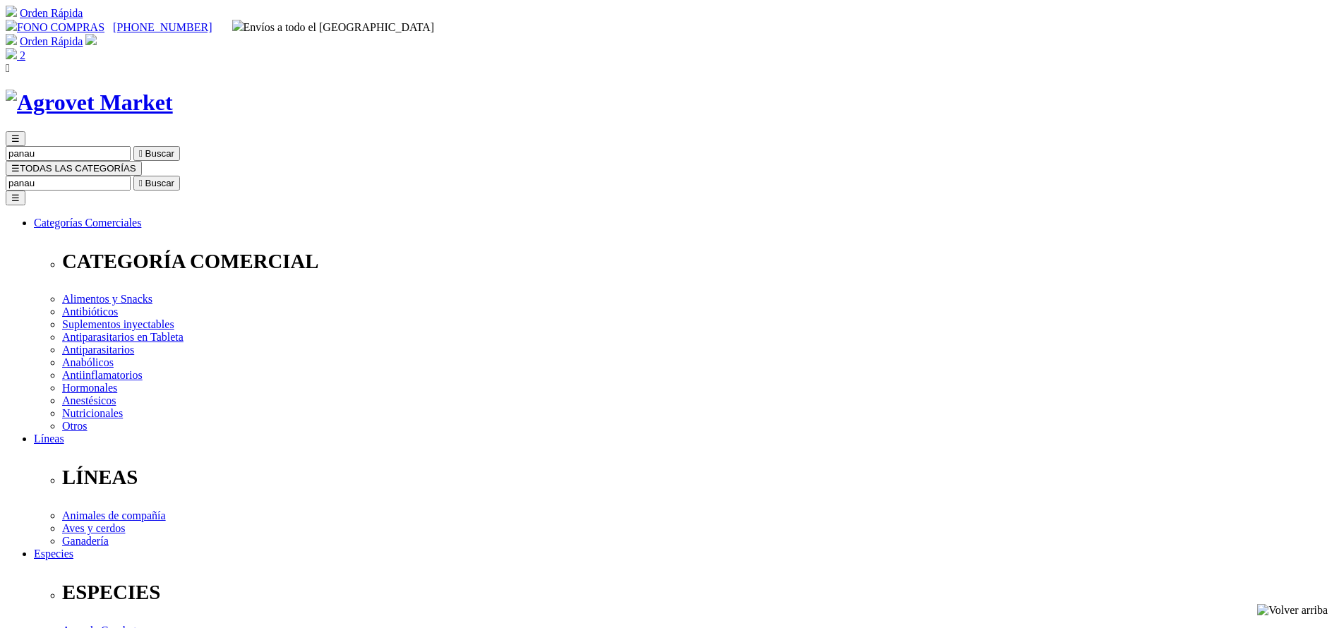
select select "224"
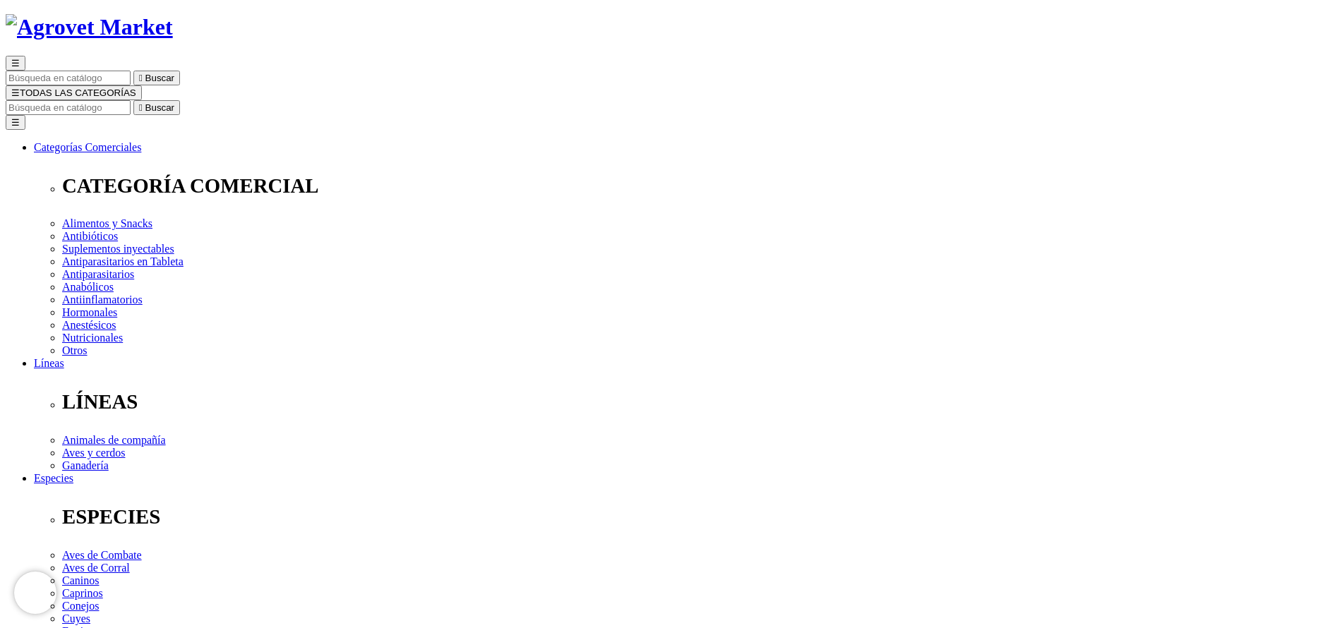
scroll to position [106, 0]
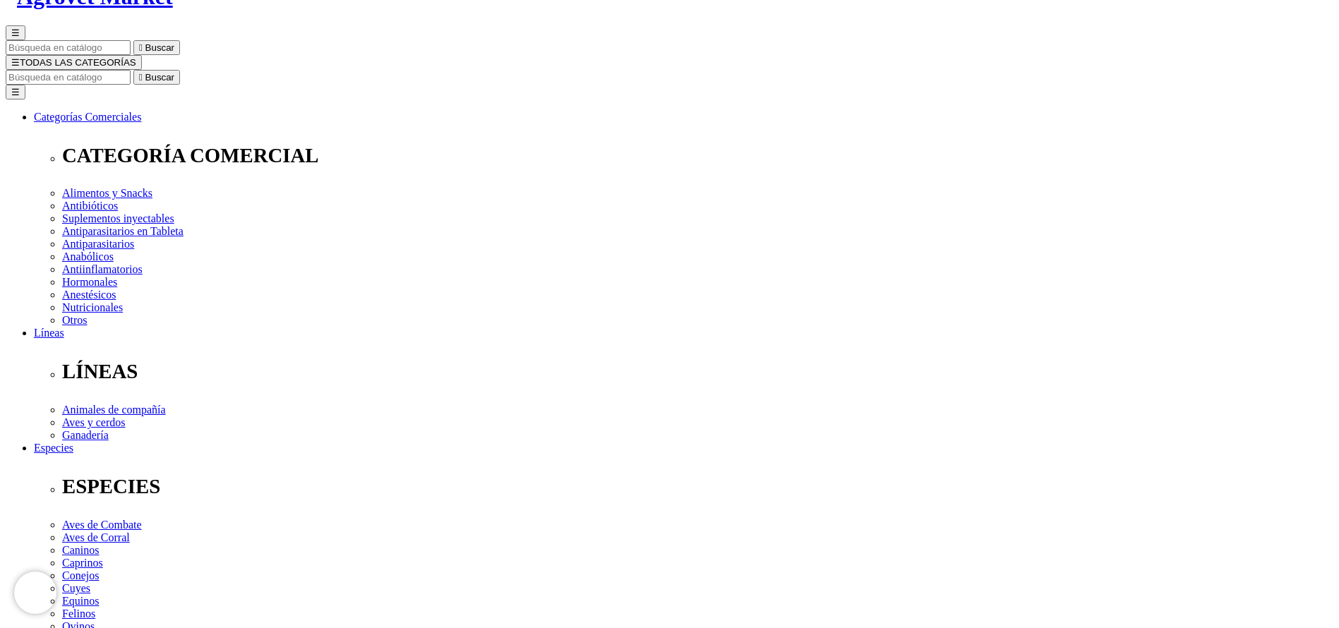
select select "224"
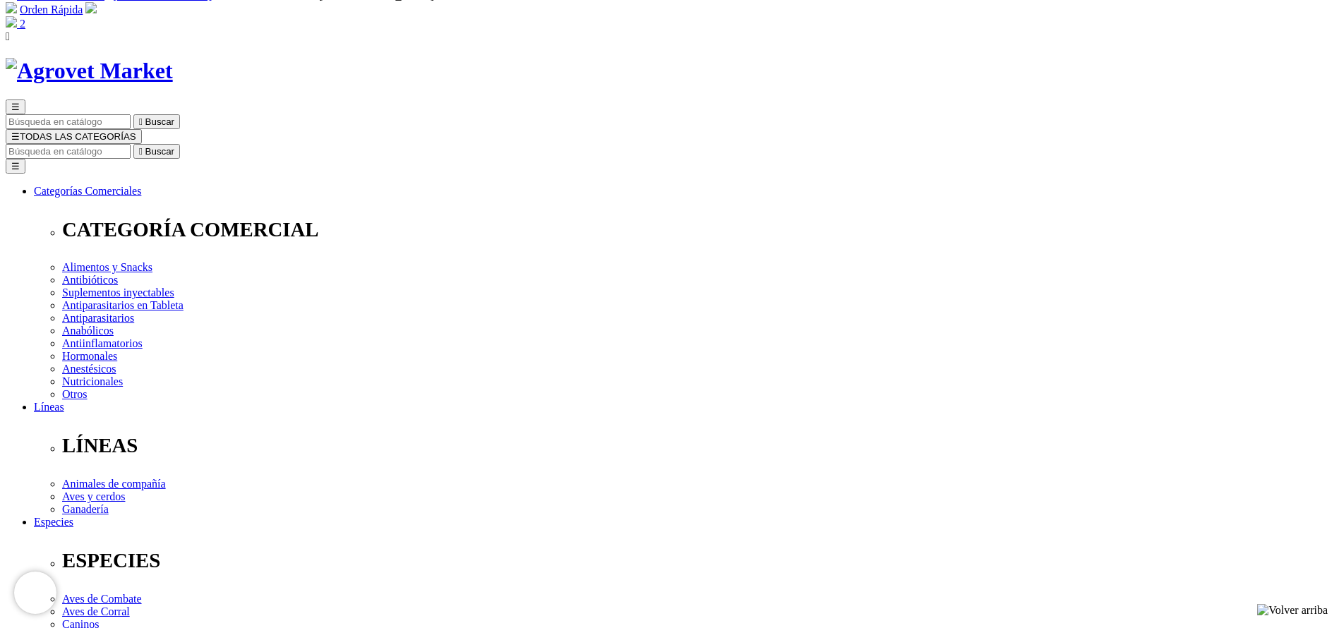
scroll to position [0, 0]
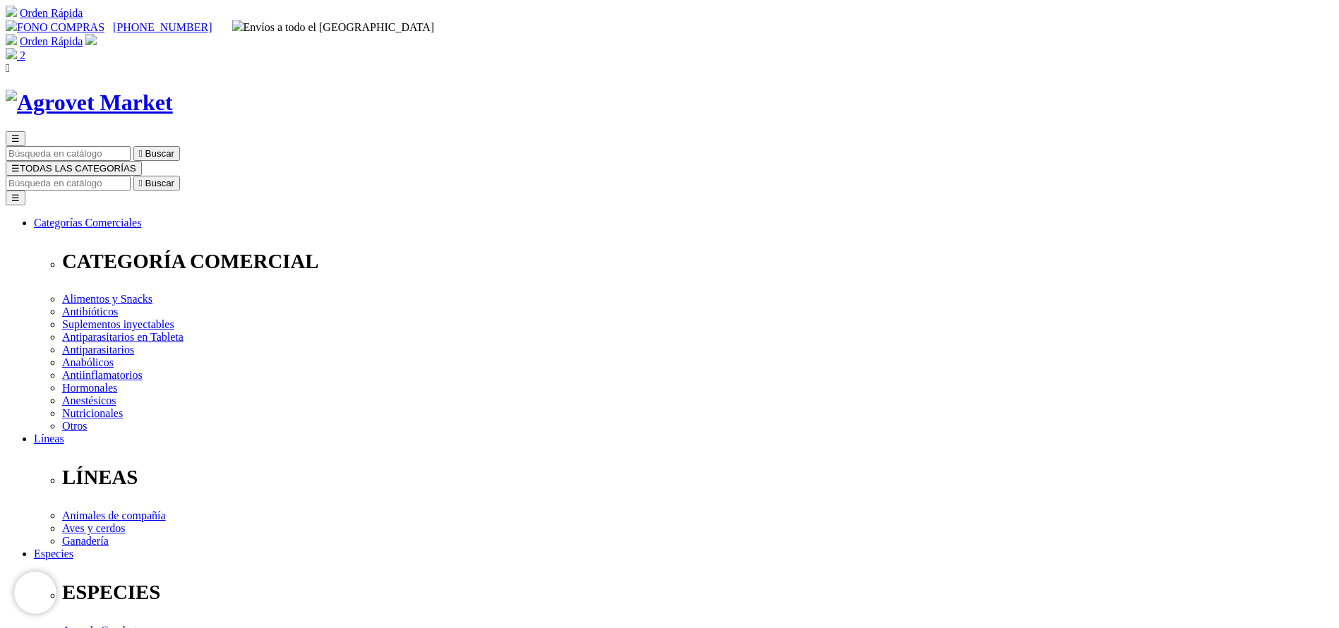
click at [131, 176] on input "Buscar" at bounding box center [68, 183] width 125 height 15
type input "probio"
click at [133, 176] on button " Buscar" at bounding box center [156, 183] width 47 height 15
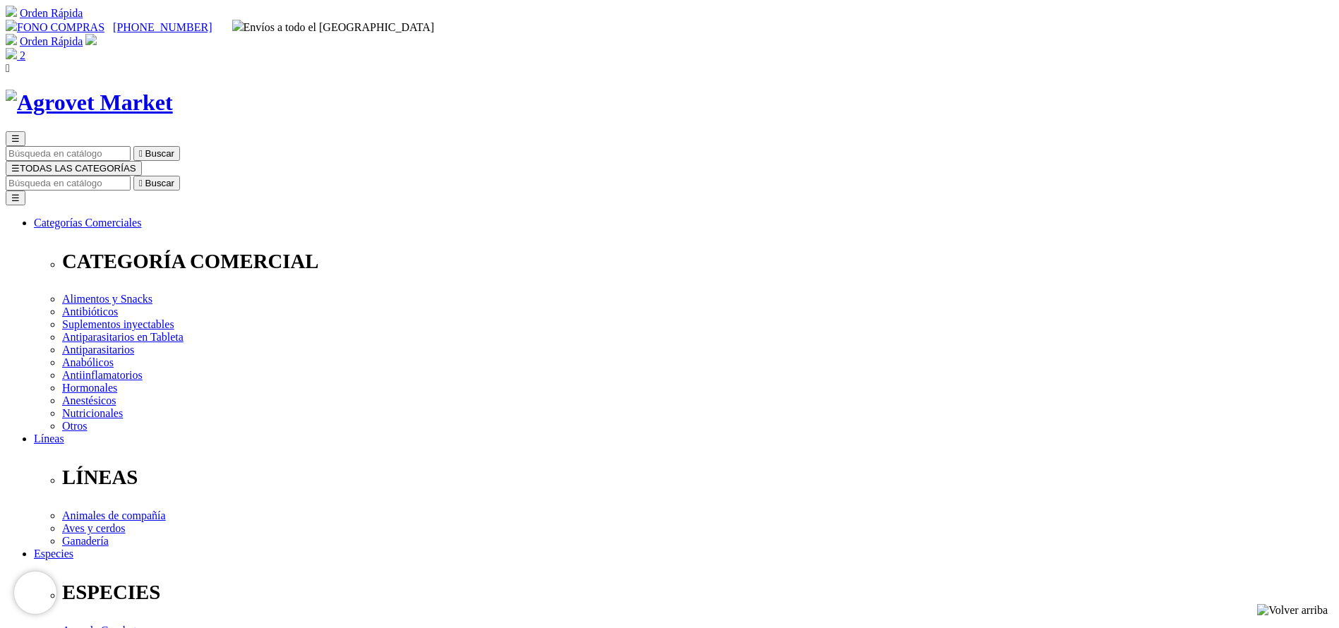
copy div "Probiolyte® WS"
click at [131, 176] on input "Buscar" at bounding box center [68, 183] width 125 height 15
type input "hema"
click at [133, 176] on button " Buscar" at bounding box center [156, 183] width 47 height 15
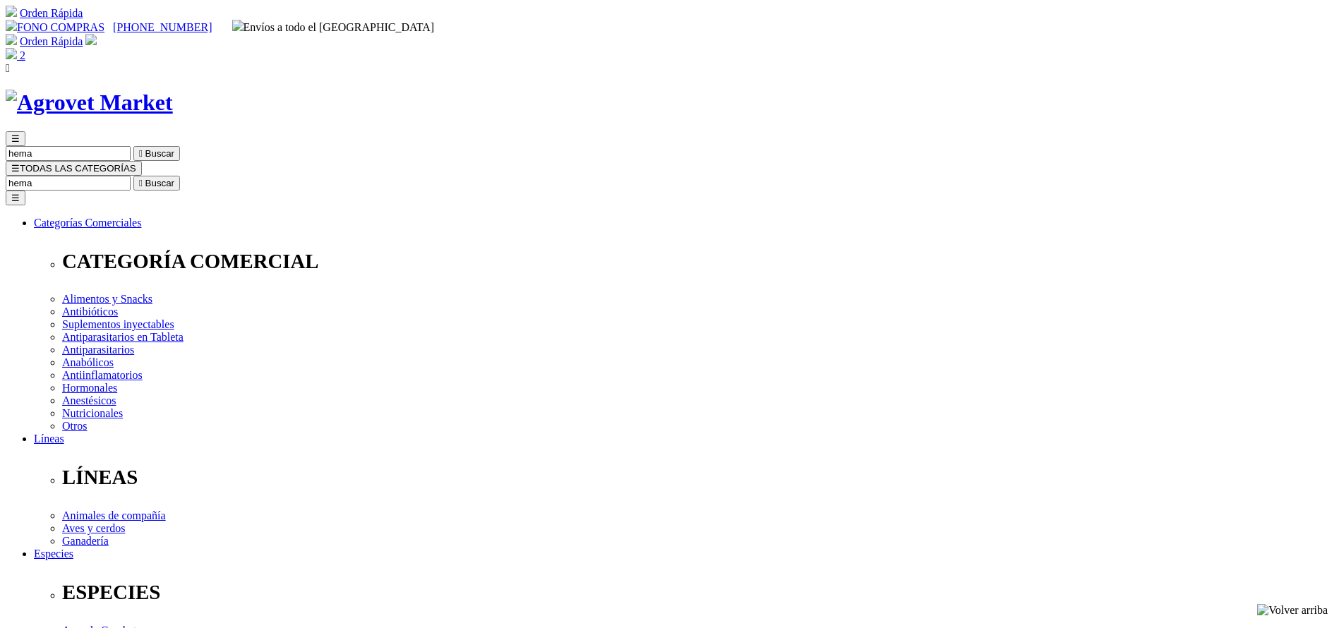
copy div "Hematofos B12®"
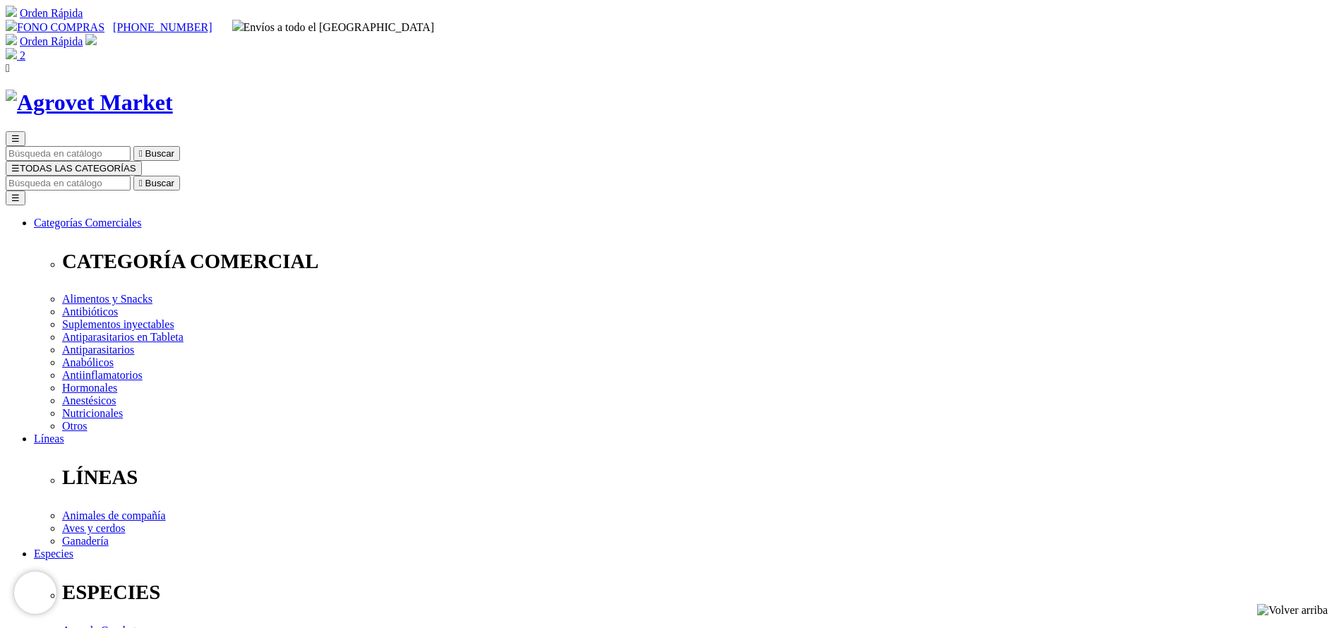
click at [131, 176] on input "Buscar" at bounding box center [68, 183] width 125 height 15
type input "modi"
click at [133, 176] on button " Buscar" at bounding box center [156, 183] width 47 height 15
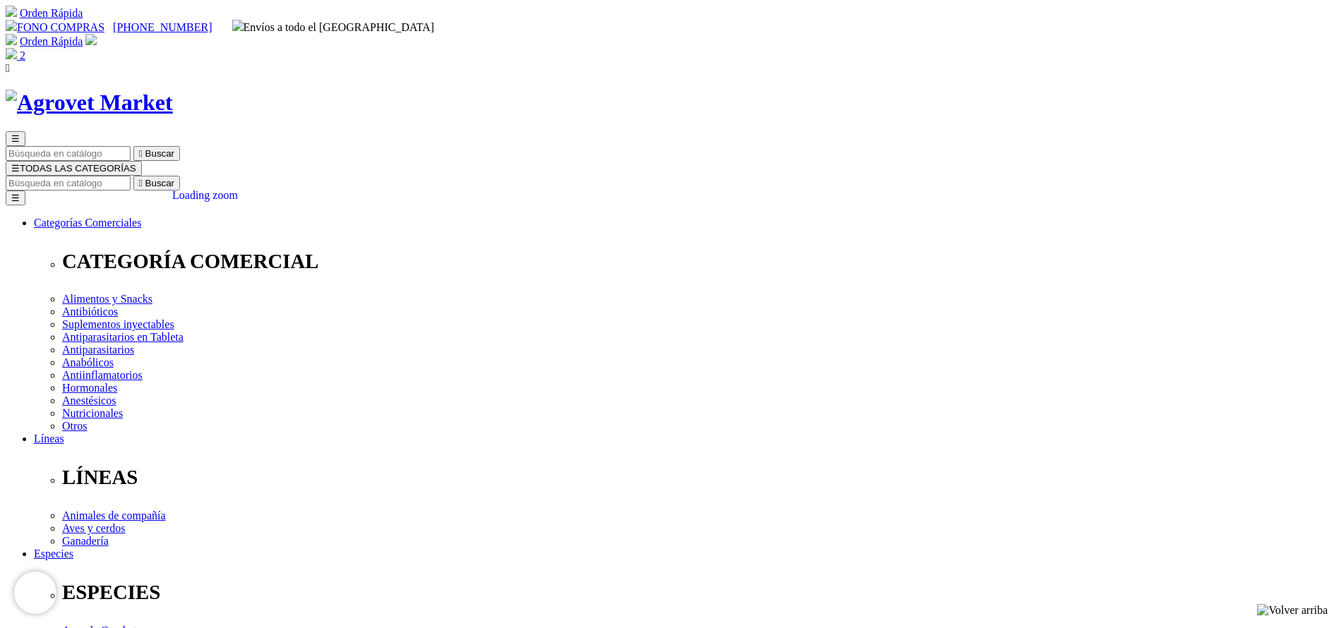
copy div "Modivitasan®"
click at [131, 176] on input "Buscar" at bounding box center [68, 183] width 125 height 15
type input "respi"
click at [133, 176] on button " Buscar" at bounding box center [156, 183] width 47 height 15
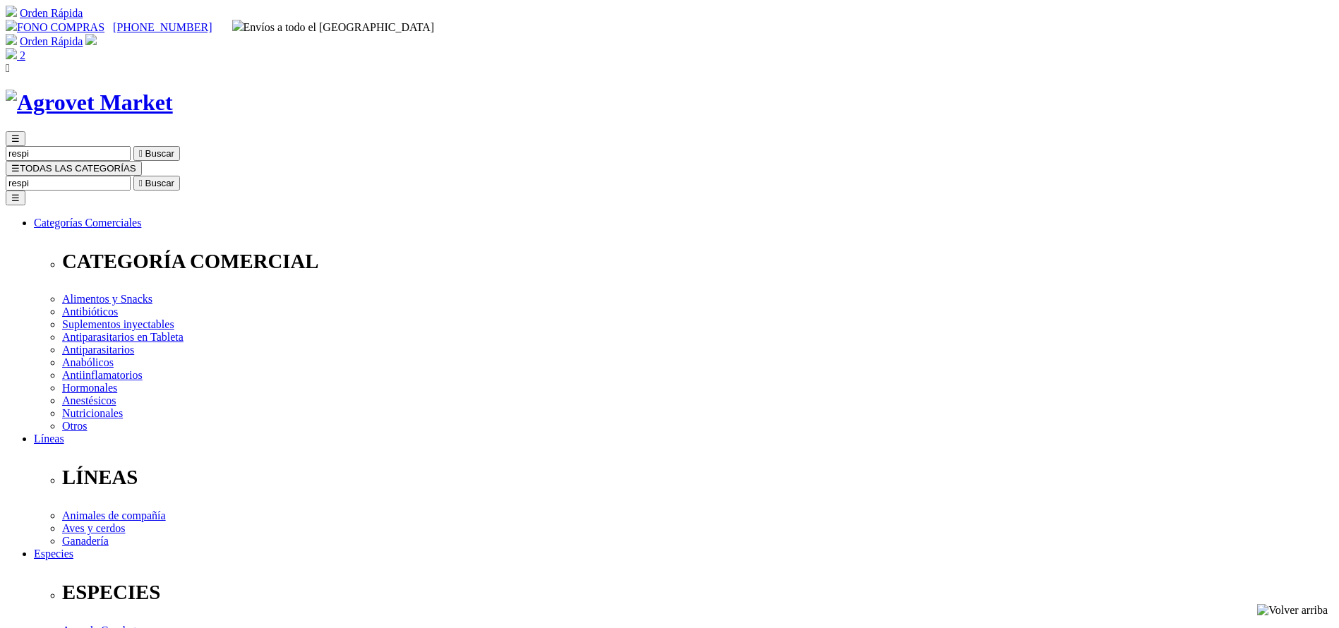
select select "3"
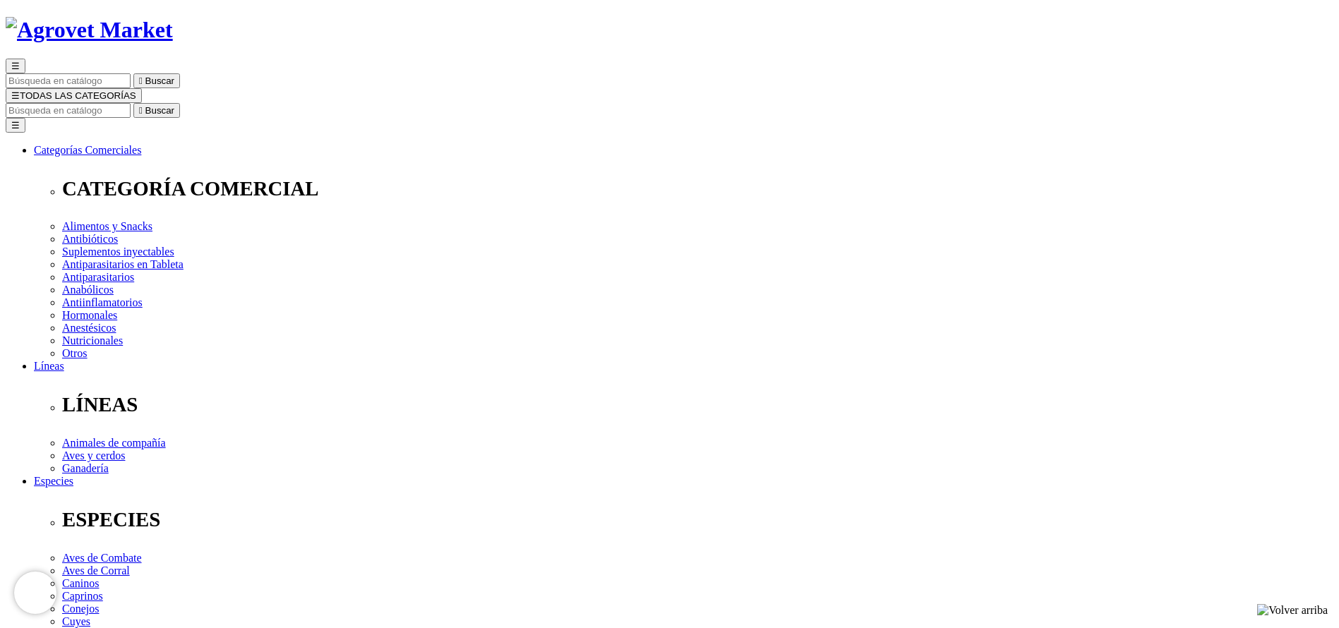
scroll to position [106, 0]
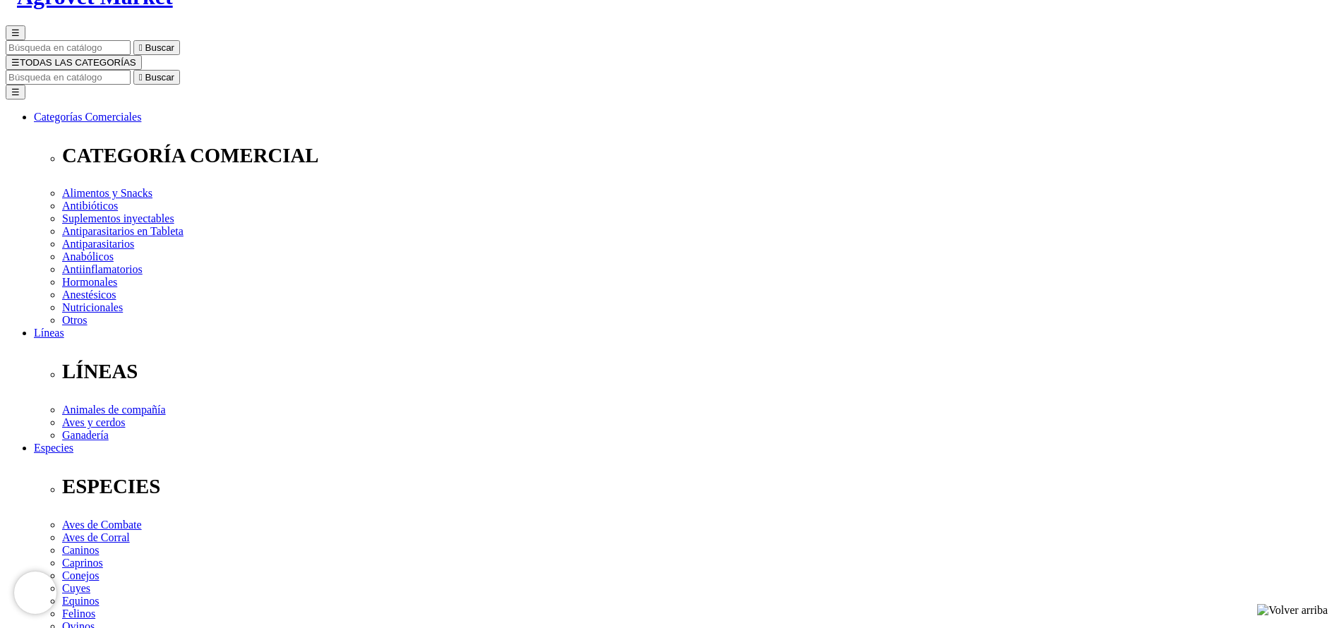
select select "4"
select select "3"
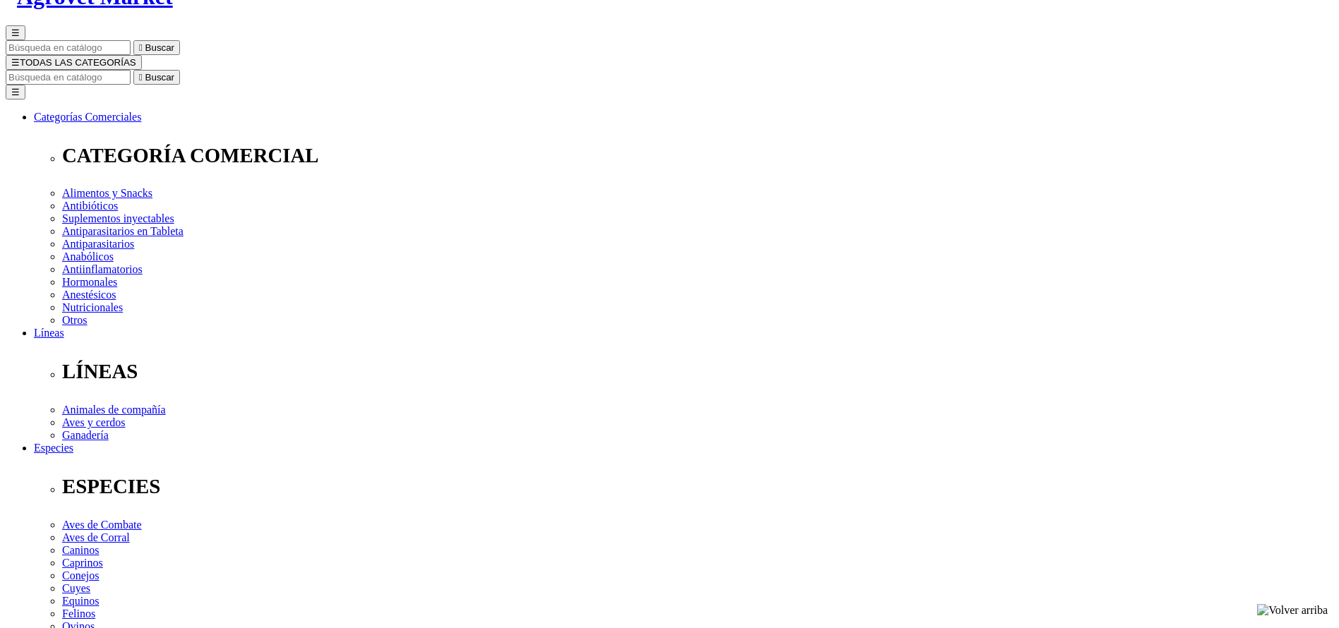
select select "3"
